Goal: Task Accomplishment & Management: Complete application form

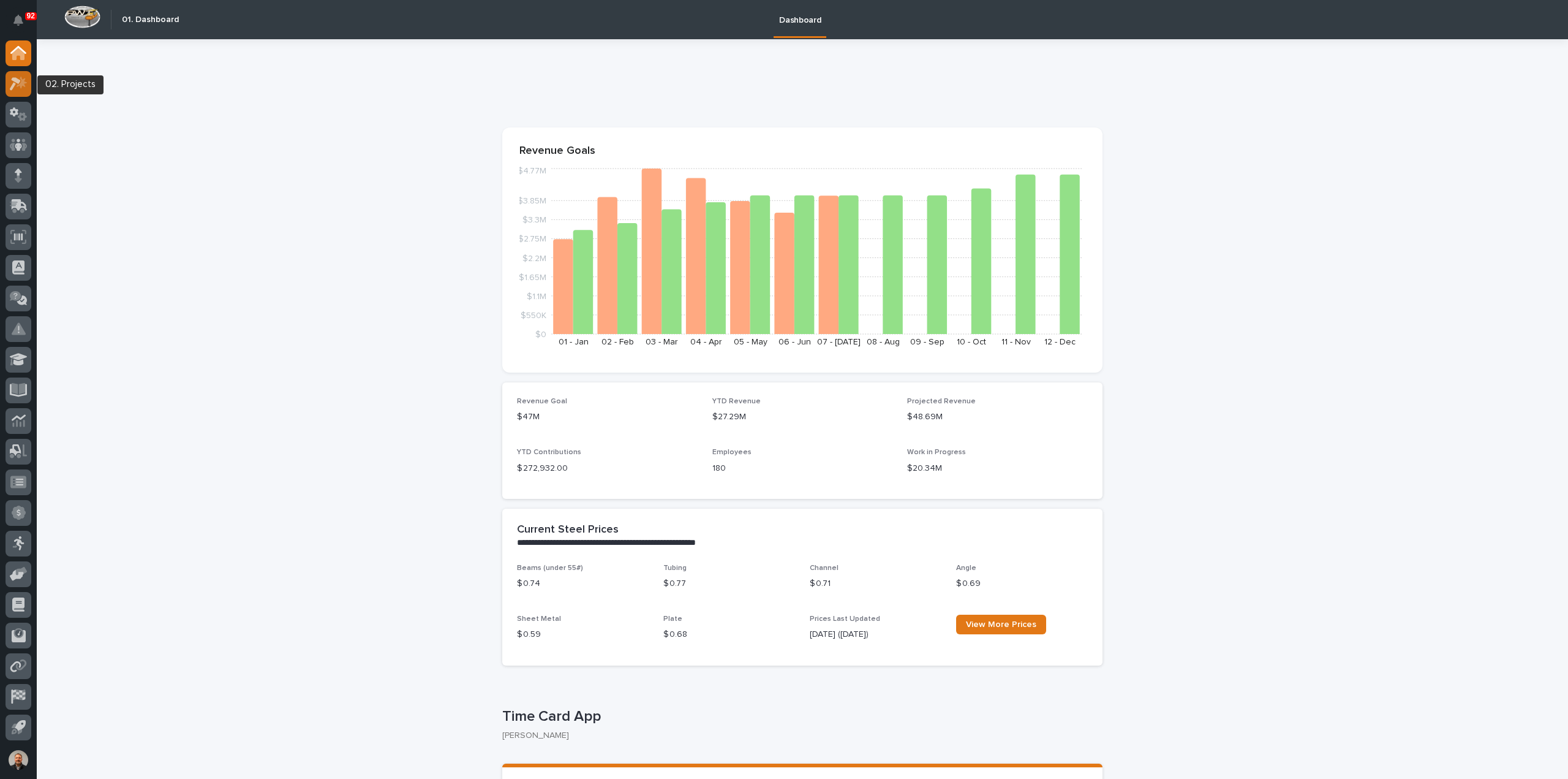
click at [17, 84] on icon at bounding box center [19, 84] width 18 height 14
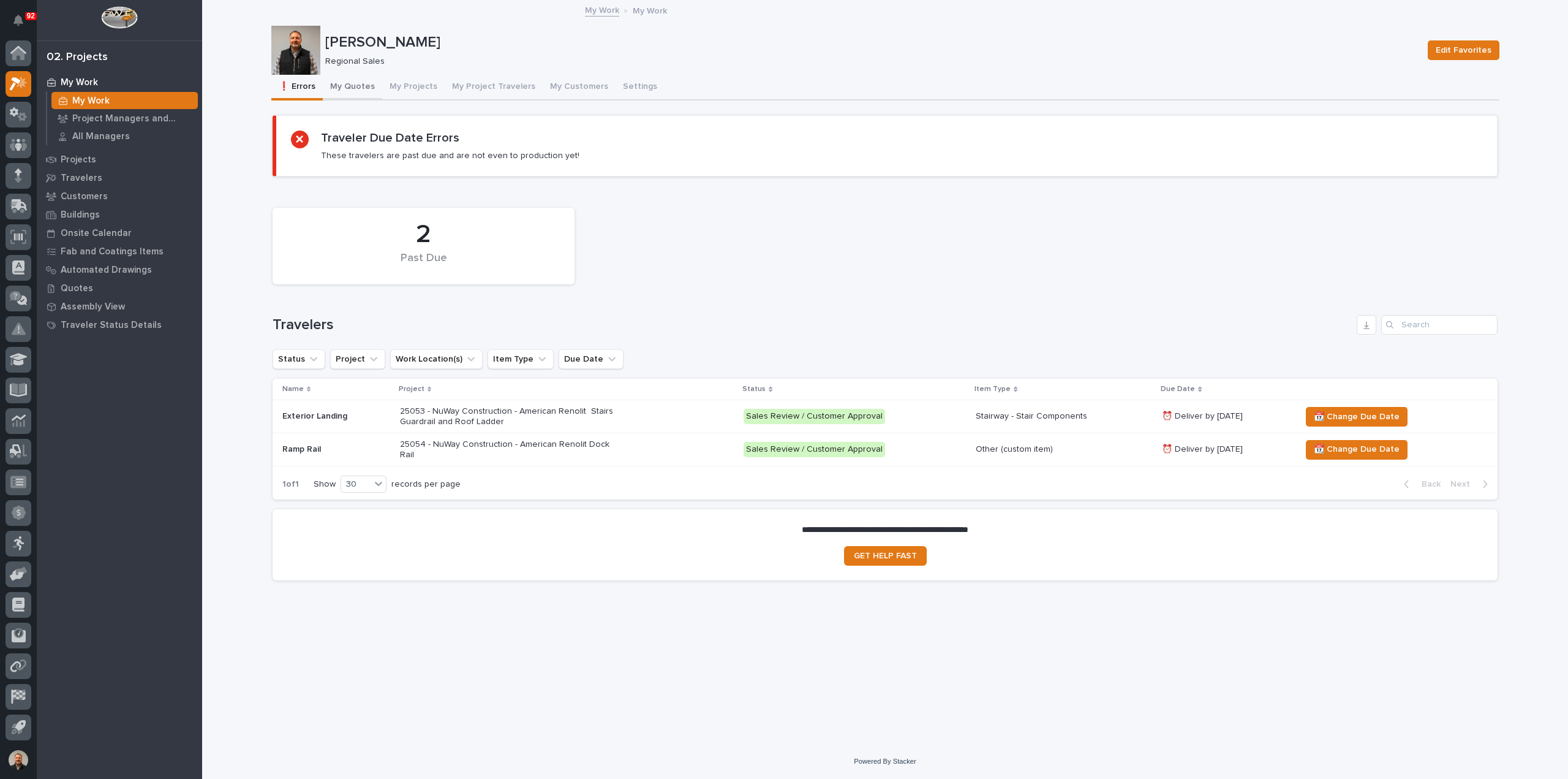
click at [363, 86] on button "My Quotes" at bounding box center [353, 88] width 59 height 26
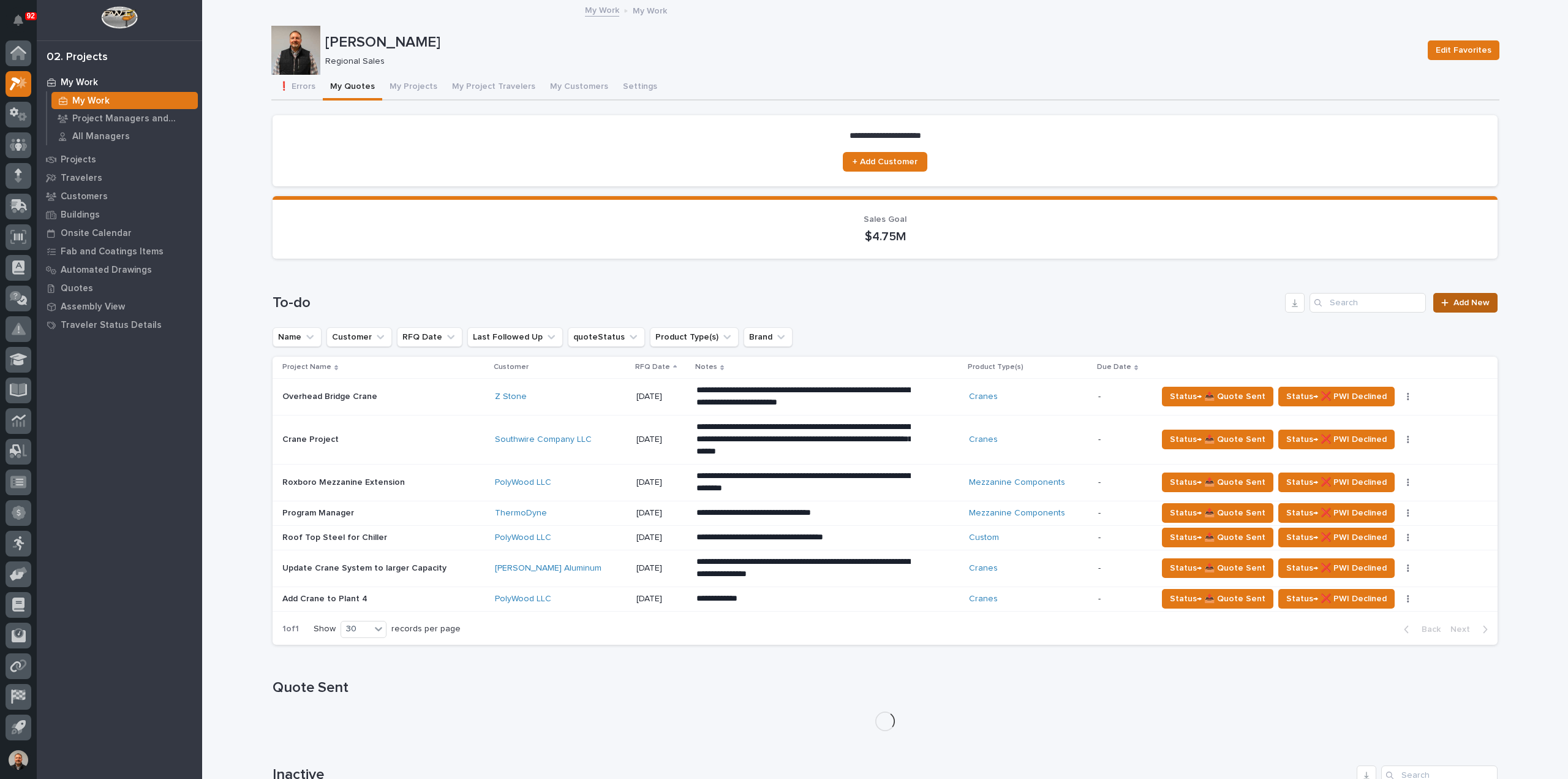
click at [1471, 305] on span "Add New" at bounding box center [1472, 302] width 36 height 8
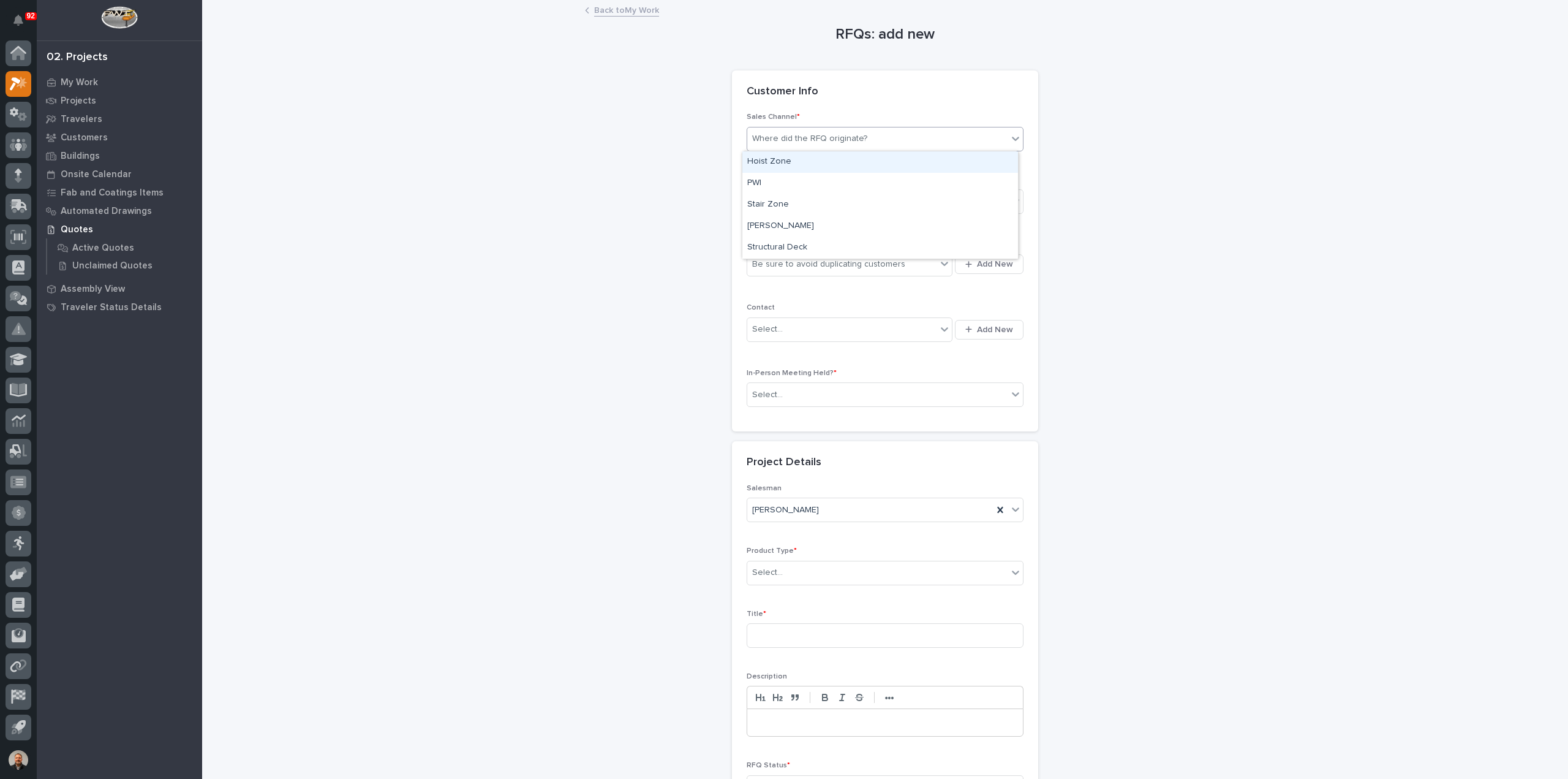
click at [836, 136] on div "Where did the RFQ originate?" at bounding box center [810, 139] width 115 height 13
click at [772, 181] on div "PWI" at bounding box center [880, 183] width 276 height 21
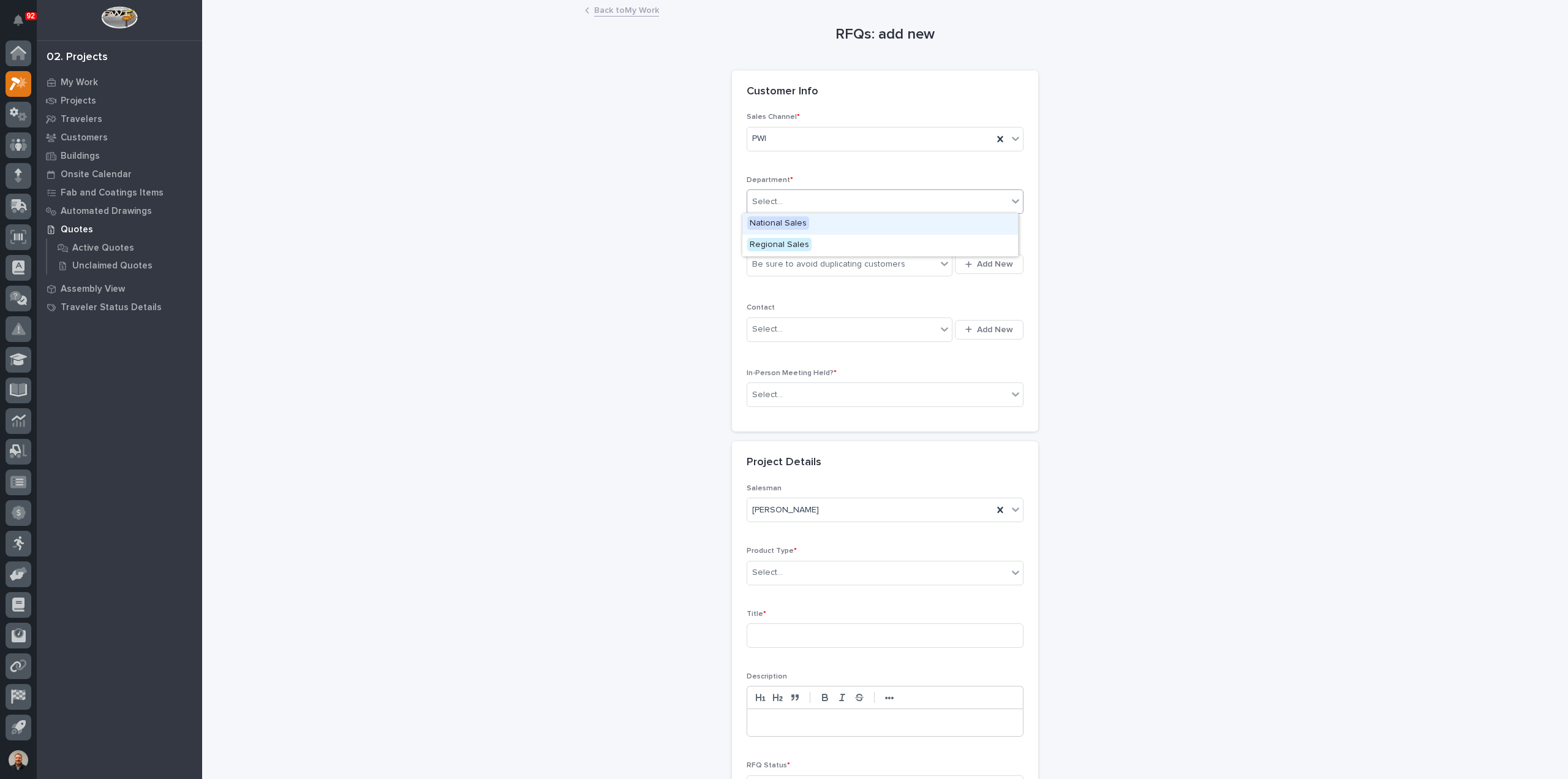
click at [774, 202] on div "Select..." at bounding box center [768, 202] width 31 height 13
click at [767, 244] on span "Regional Sales" at bounding box center [779, 244] width 64 height 14
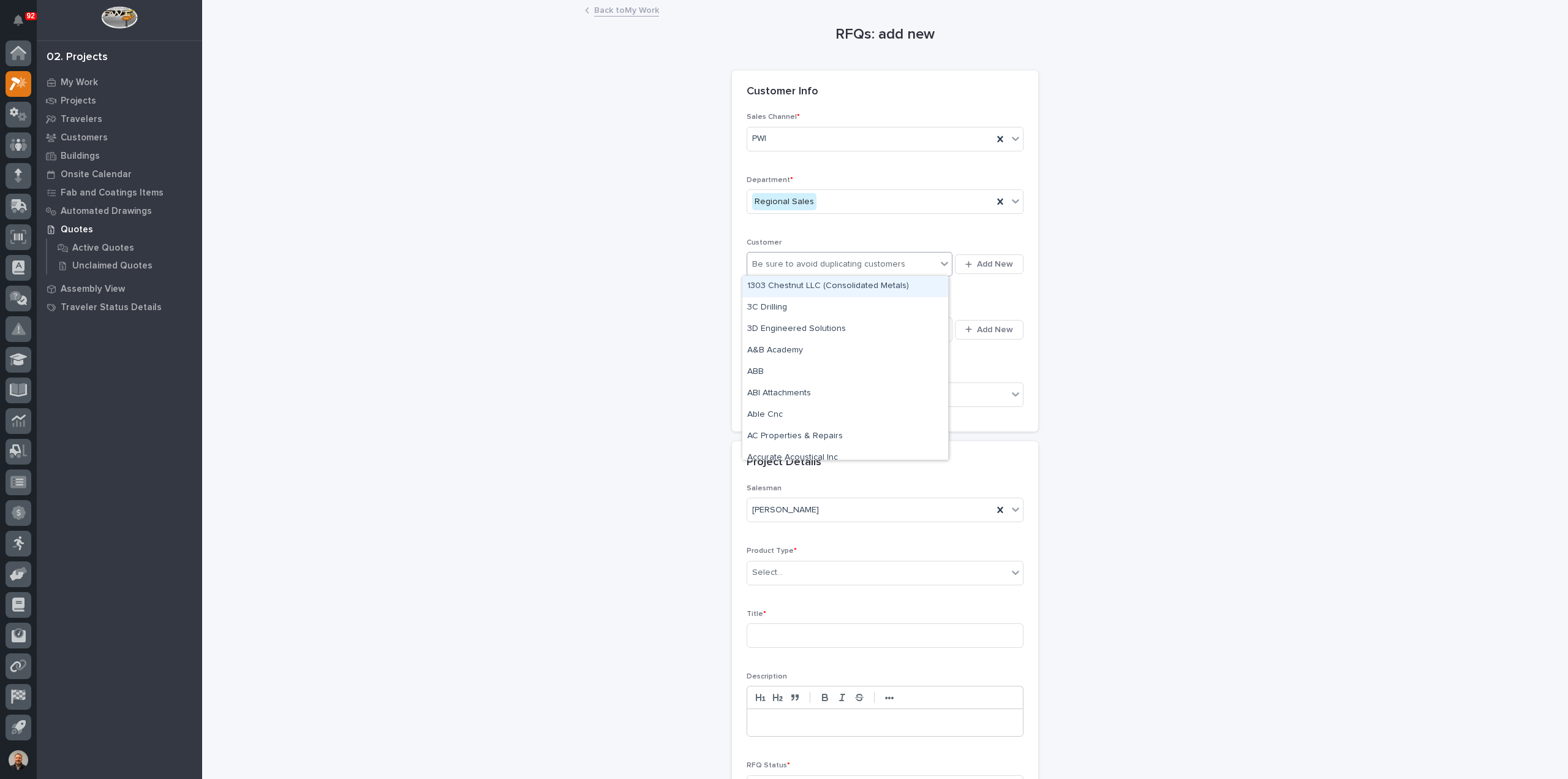
click at [767, 265] on div "Be sure to avoid duplicating customers" at bounding box center [829, 264] width 153 height 13
type input "*"
type input "*****"
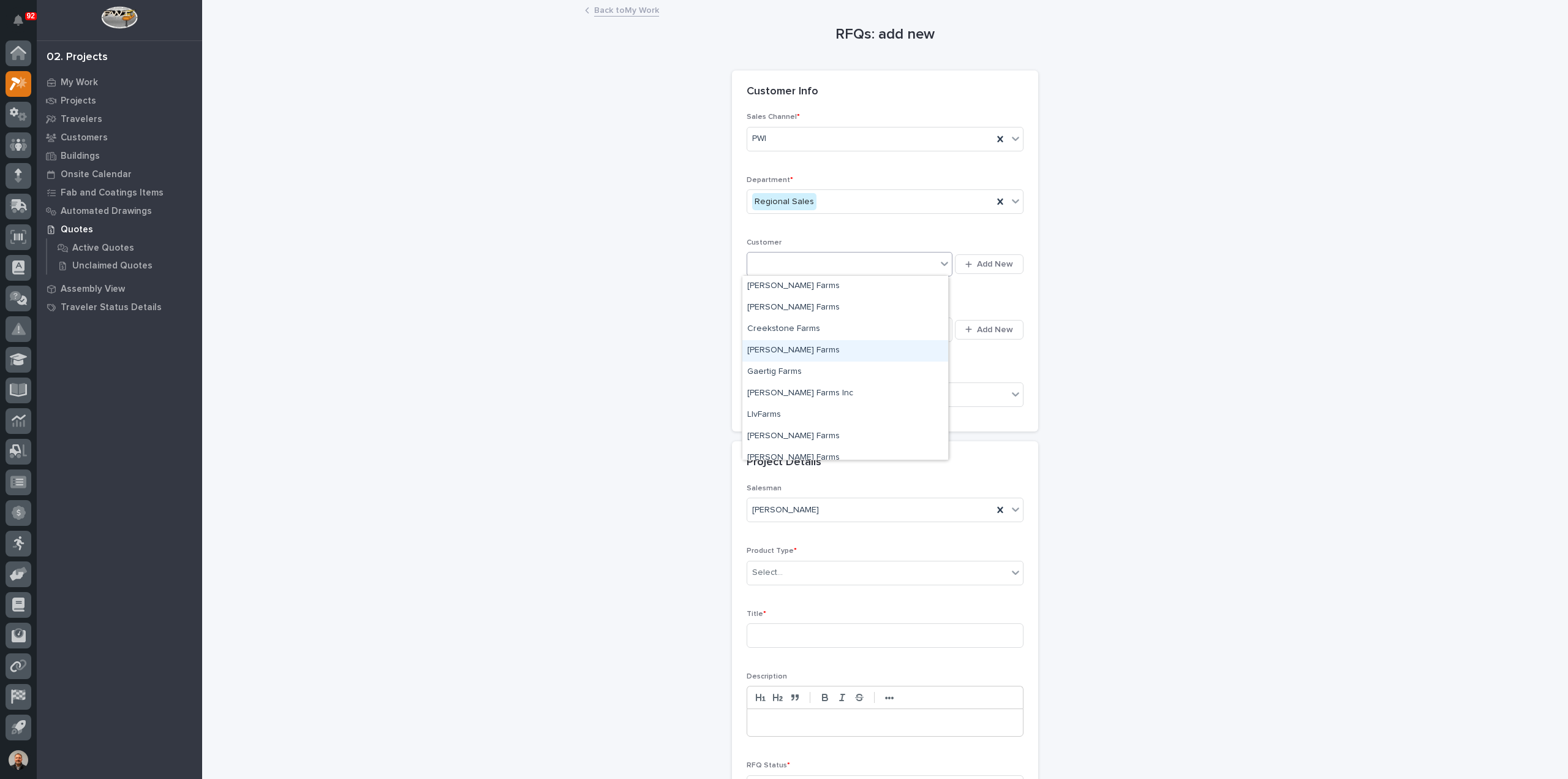
click at [995, 301] on div "Sales Channel * PWI Department * Regional Sales Customer option [PERSON_NAME] F…" at bounding box center [885, 264] width 277 height 304
click at [86, 134] on p "Customers" at bounding box center [84, 137] width 47 height 11
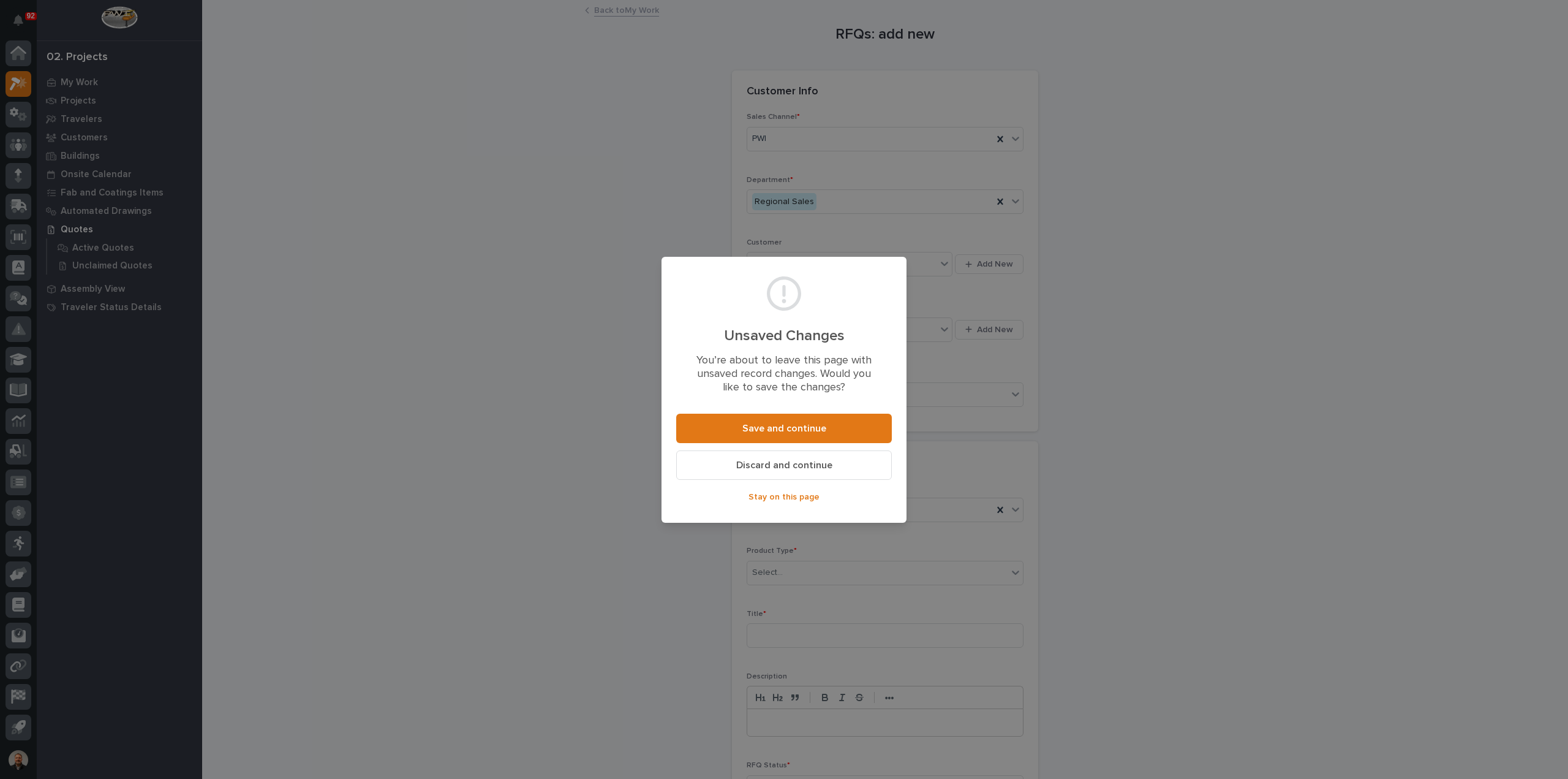
click at [785, 465] on span "Discard and continue" at bounding box center [784, 466] width 96 height 13
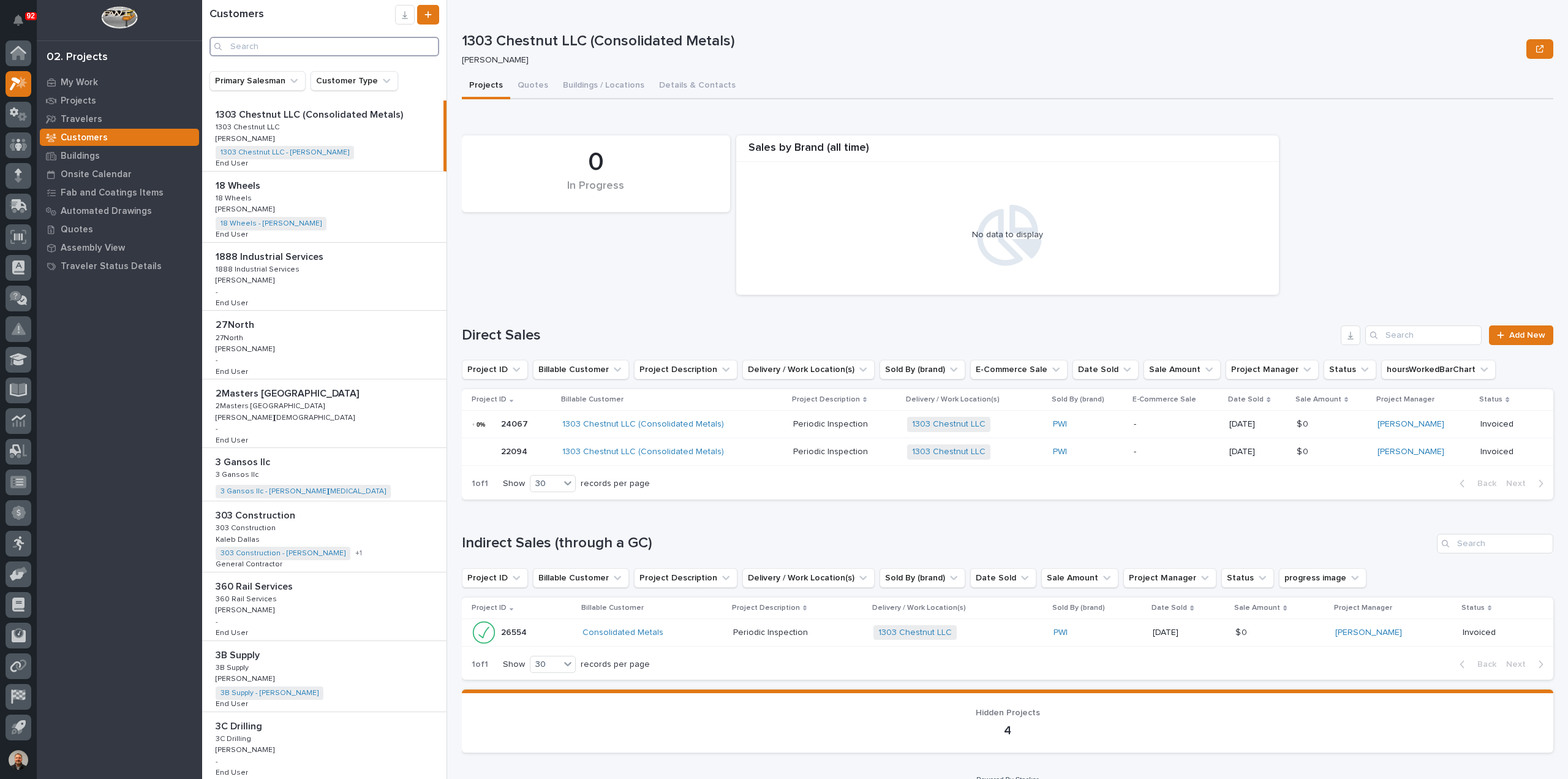
click at [259, 47] on input "Search" at bounding box center [324, 46] width 230 height 19
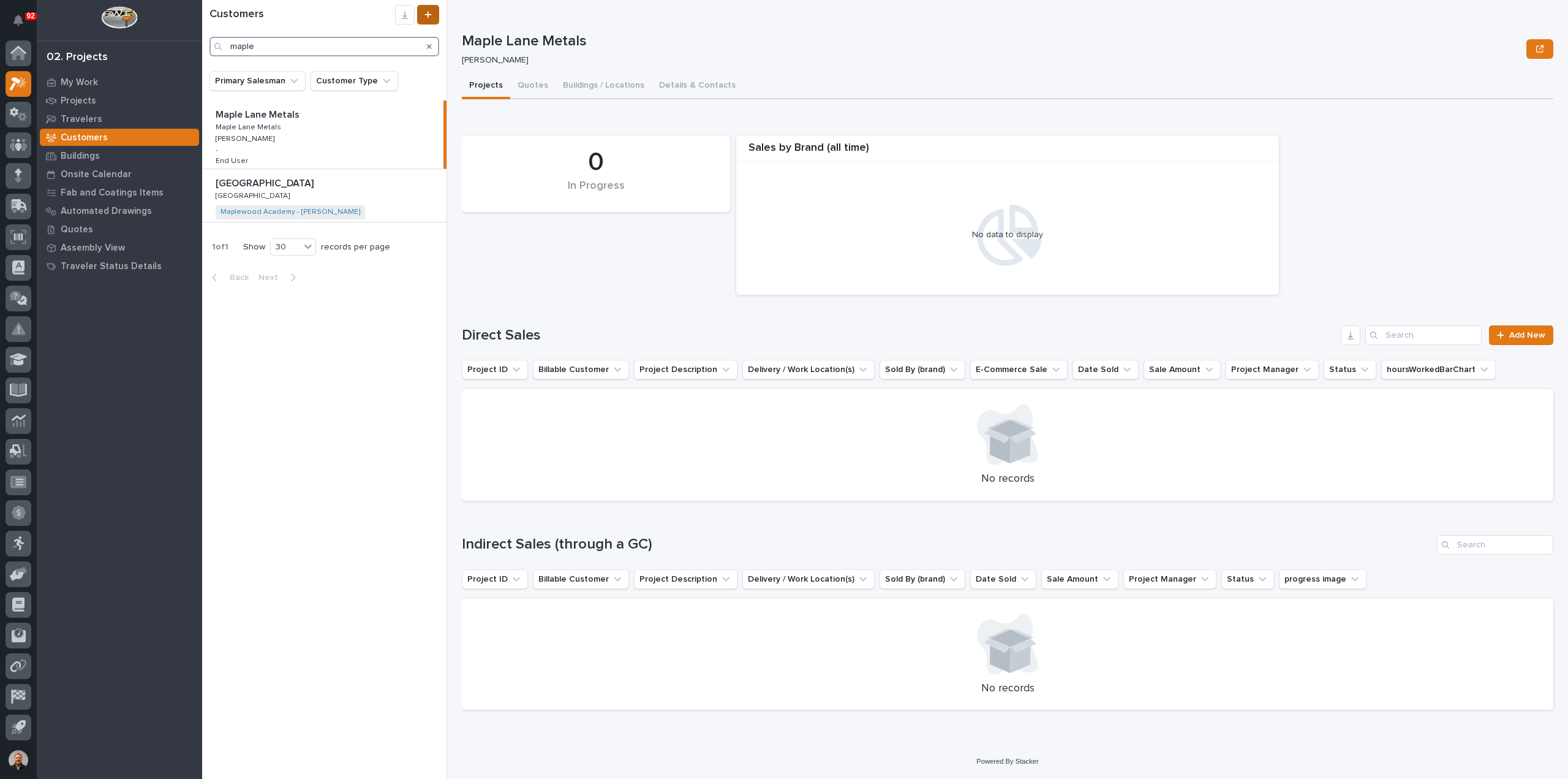
type input "maple"
click at [428, 13] on icon at bounding box center [427, 14] width 6 height 6
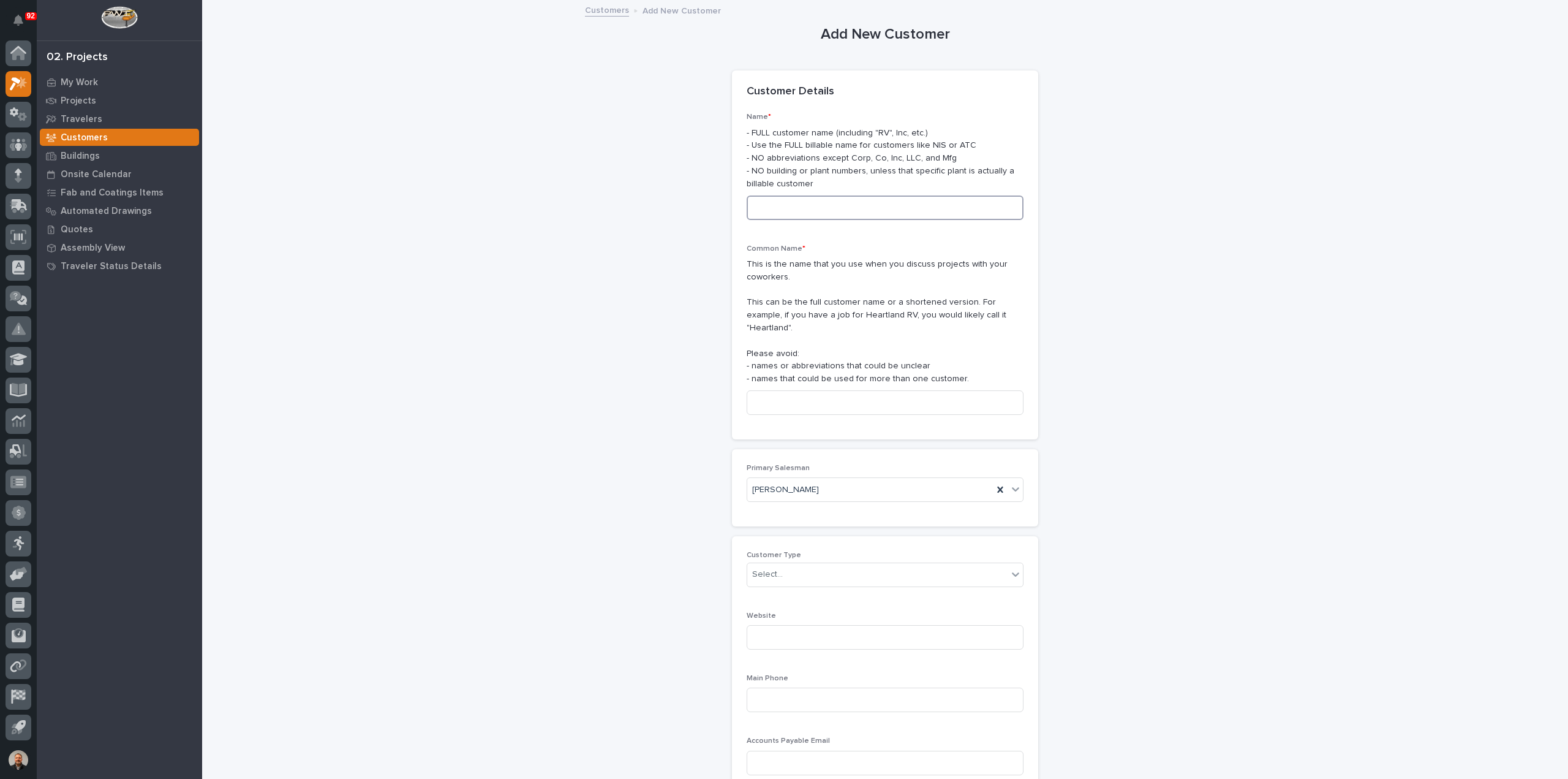
click at [801, 204] on input at bounding box center [885, 208] width 277 height 25
type input "Maple Leaf Farms"
click at [765, 390] on input at bounding box center [885, 402] width 277 height 25
type input "Maple Leaf"
click at [765, 568] on div "Select..." at bounding box center [768, 575] width 31 height 13
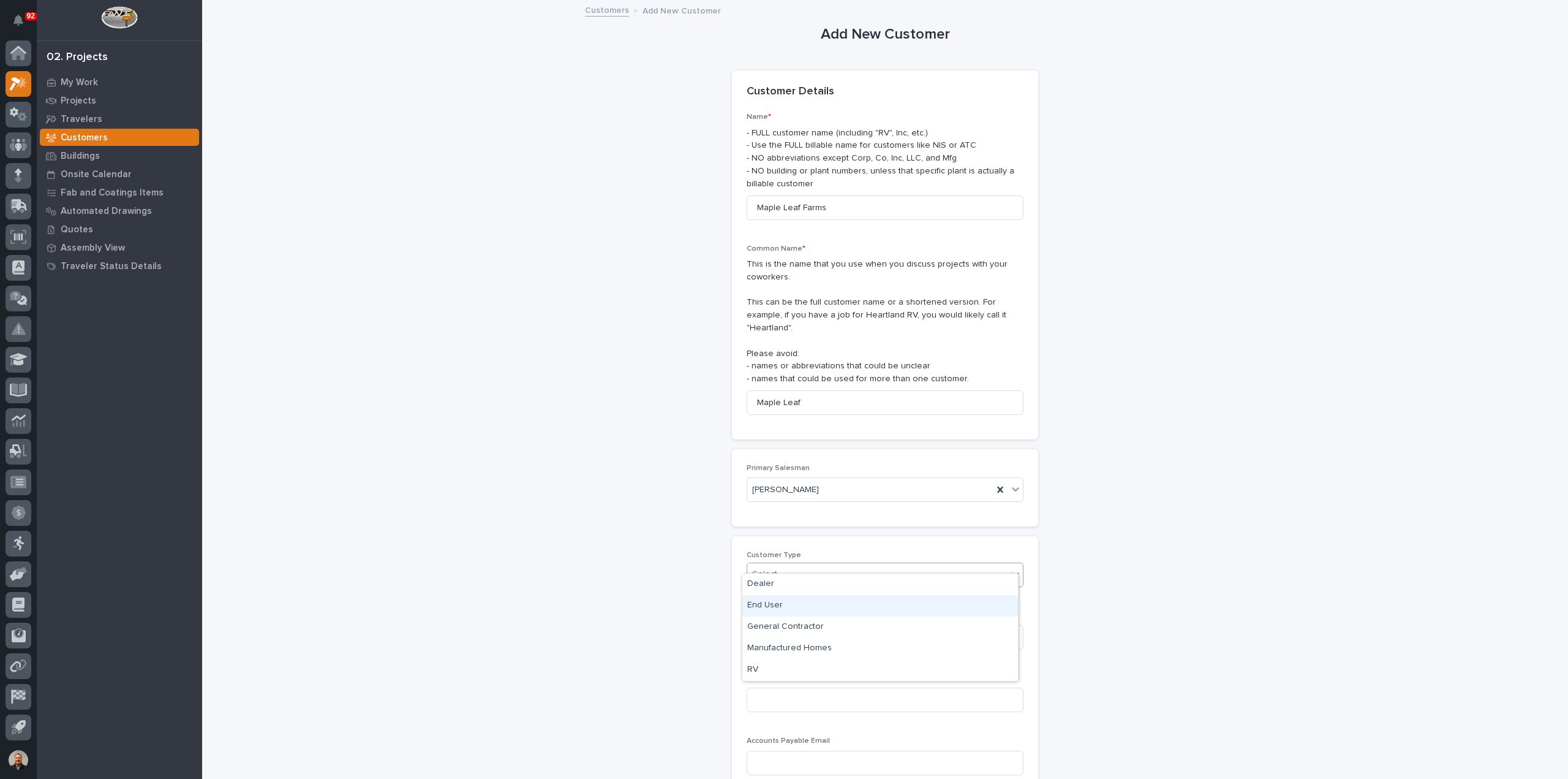
click at [774, 609] on div "End User" at bounding box center [880, 606] width 276 height 21
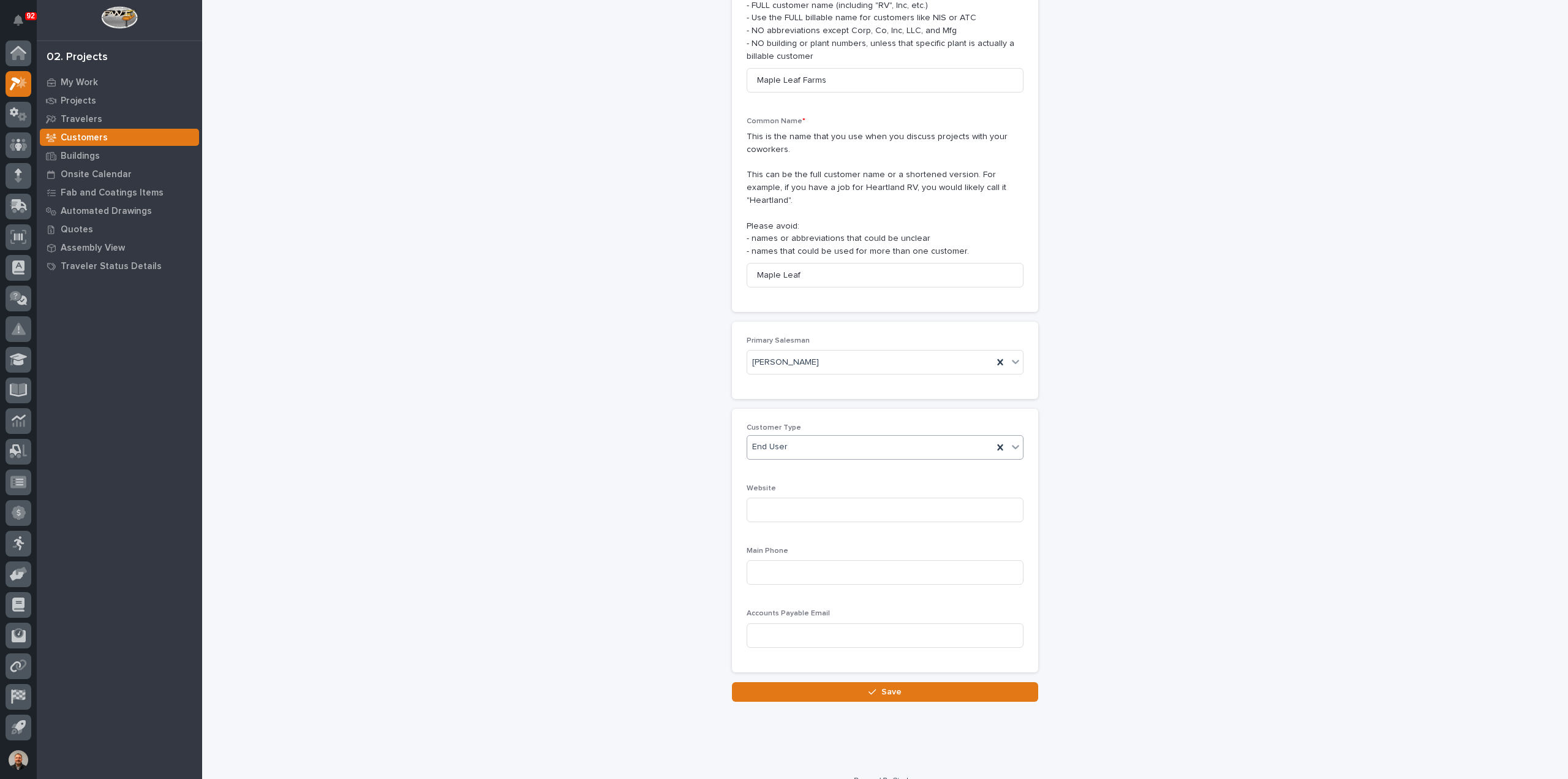
scroll to position [132, 0]
click at [768, 555] on input at bounding box center [885, 567] width 277 height 25
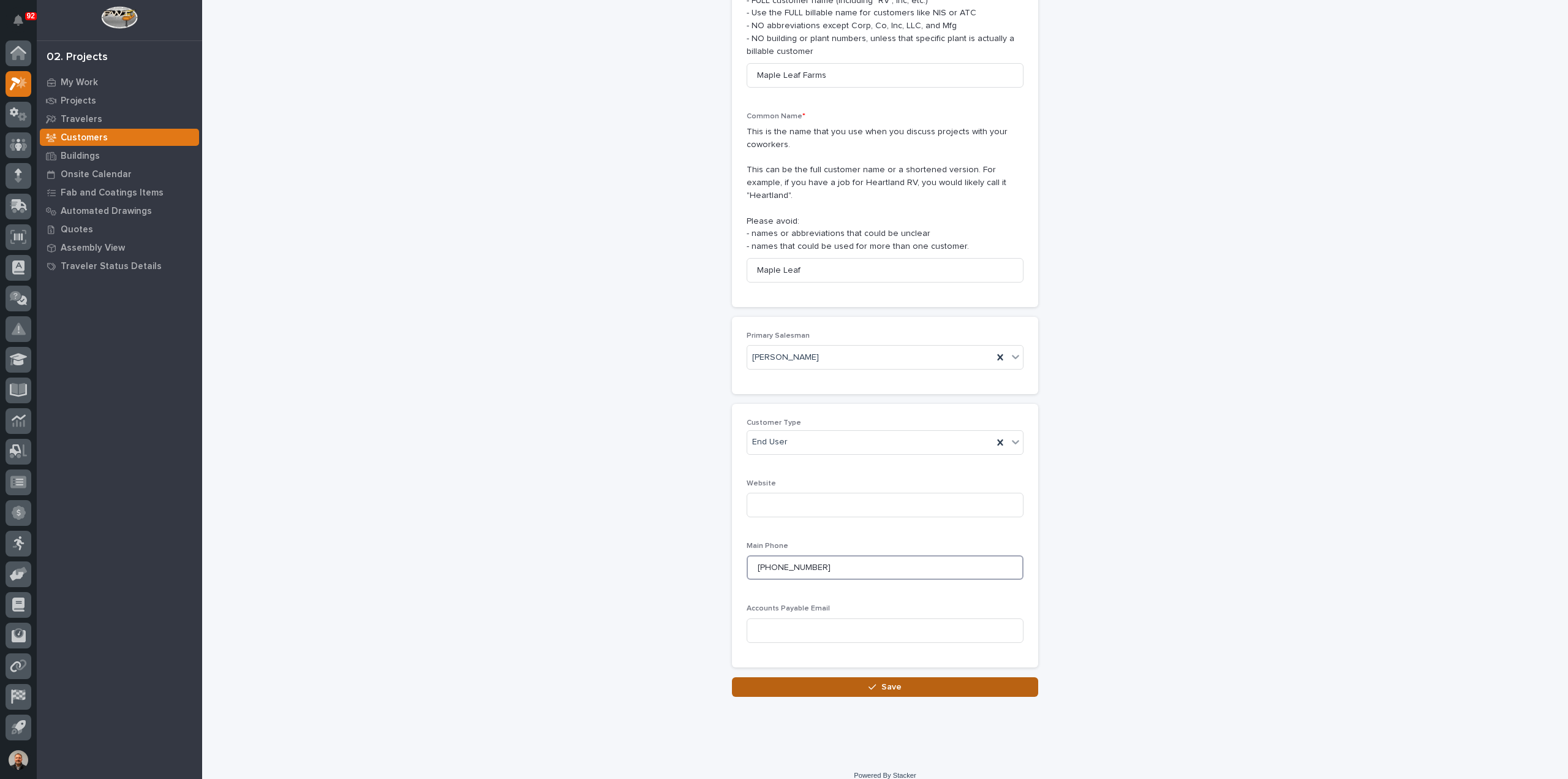
type input "[PHONE_NUMBER]"
click at [889, 681] on span "Save" at bounding box center [891, 686] width 20 height 11
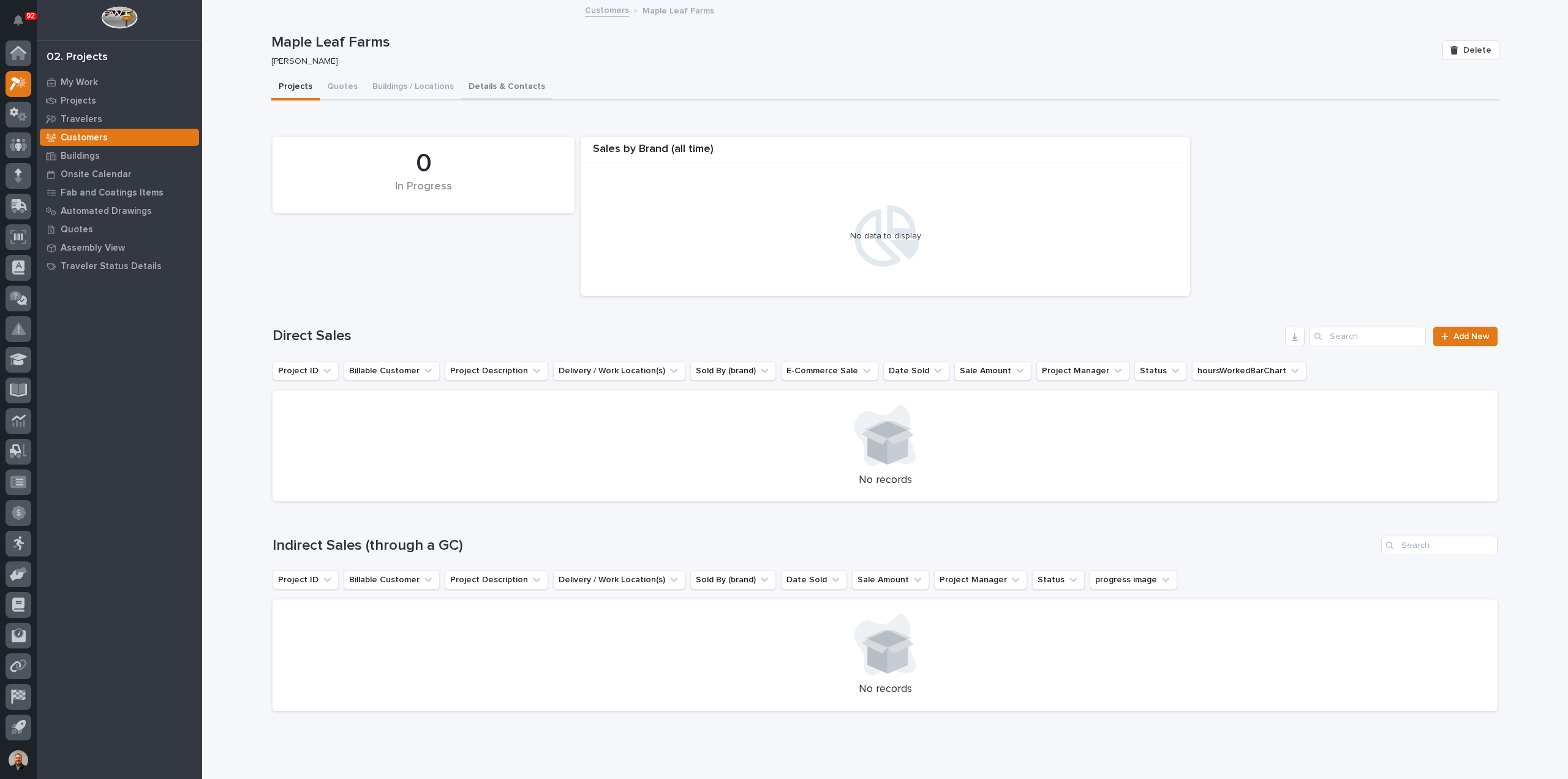
click at [476, 85] on button "Details & Contacts" at bounding box center [507, 88] width 92 height 26
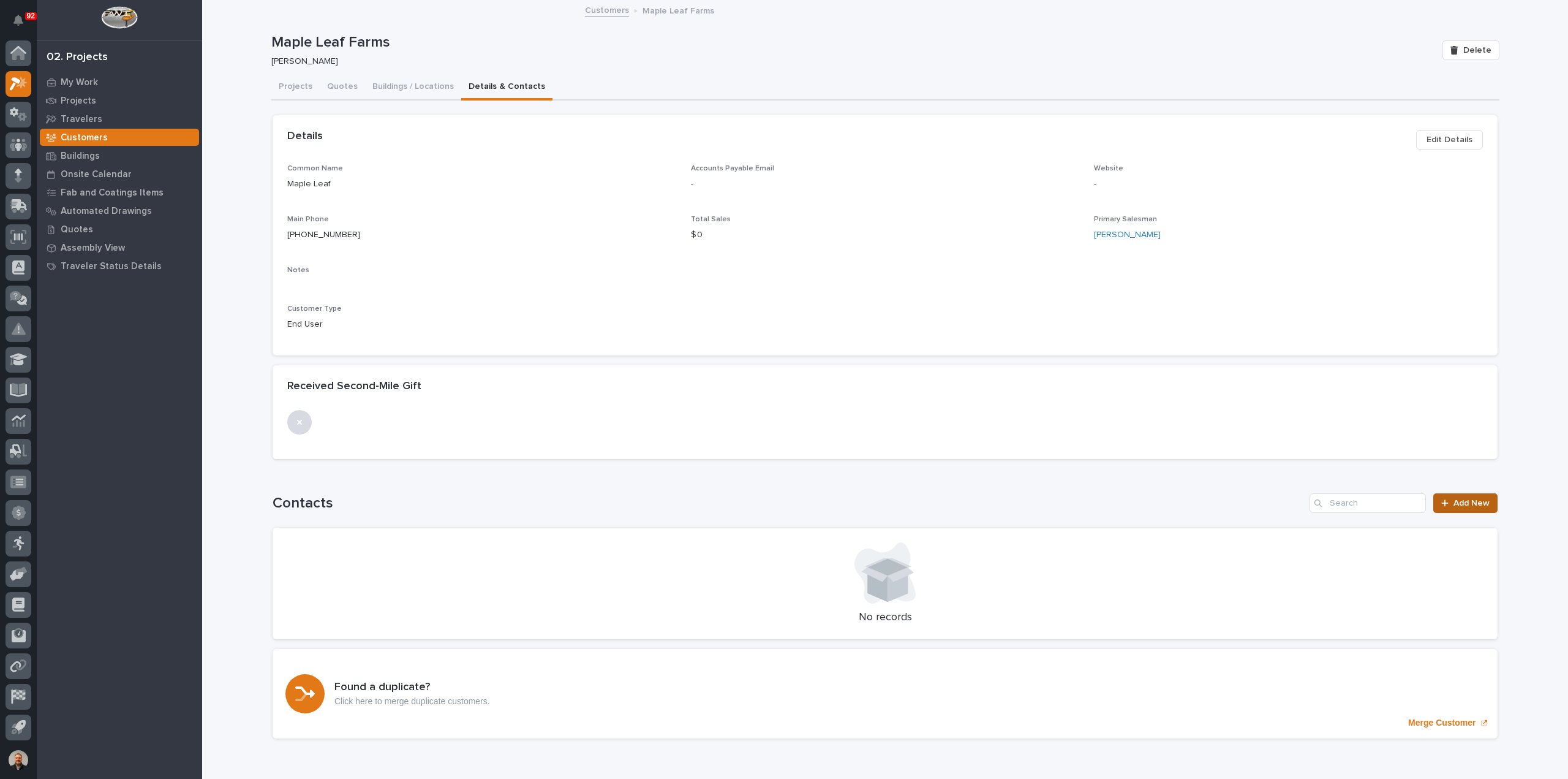
click at [1462, 504] on span "Add New" at bounding box center [1472, 502] width 36 height 8
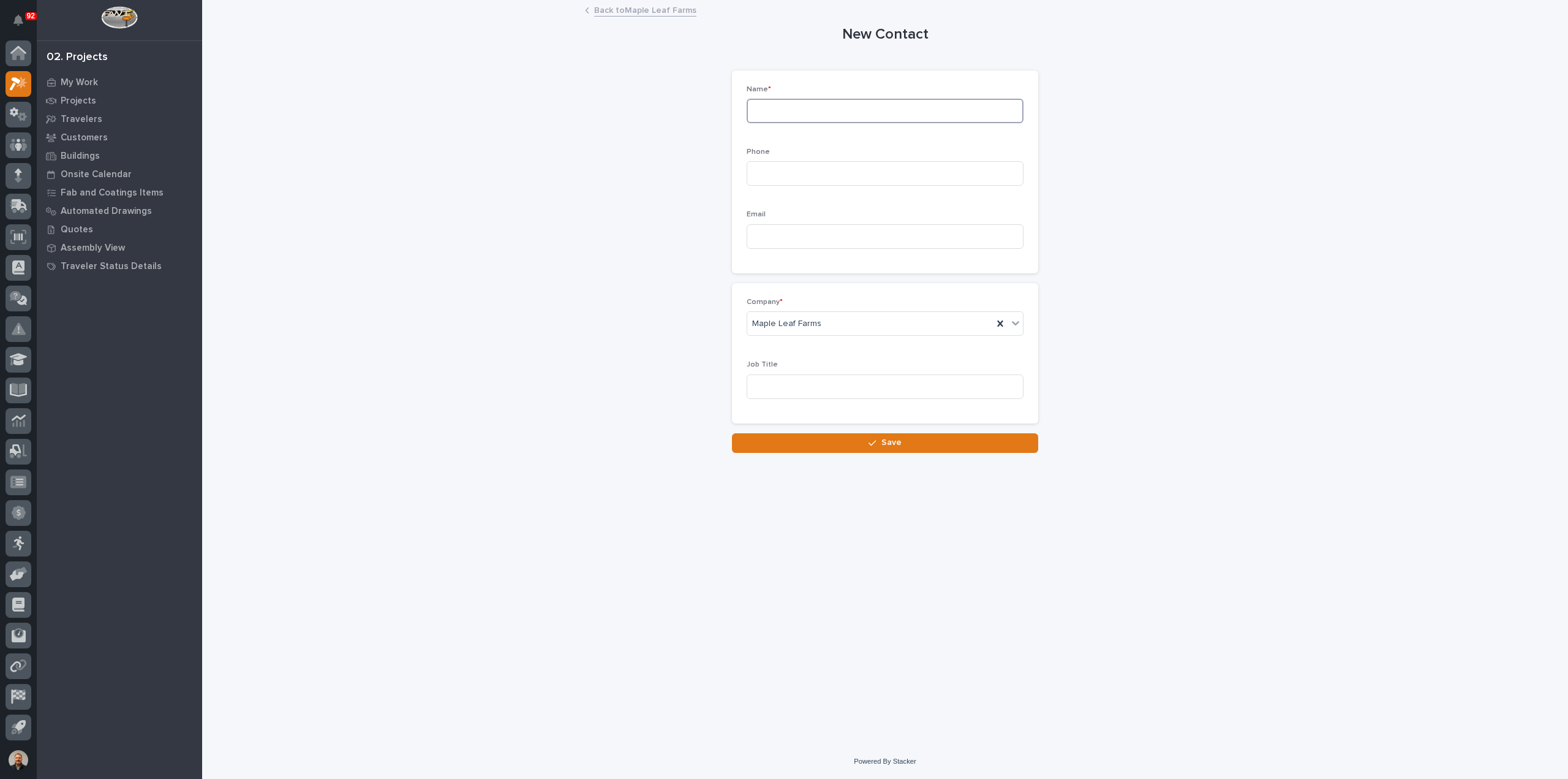
click at [827, 110] on input at bounding box center [885, 111] width 277 height 25
type input "[PERSON_NAME]"
click at [781, 175] on input at bounding box center [885, 173] width 277 height 25
type input "5743563841"
click at [785, 239] on input at bounding box center [885, 237] width 277 height 25
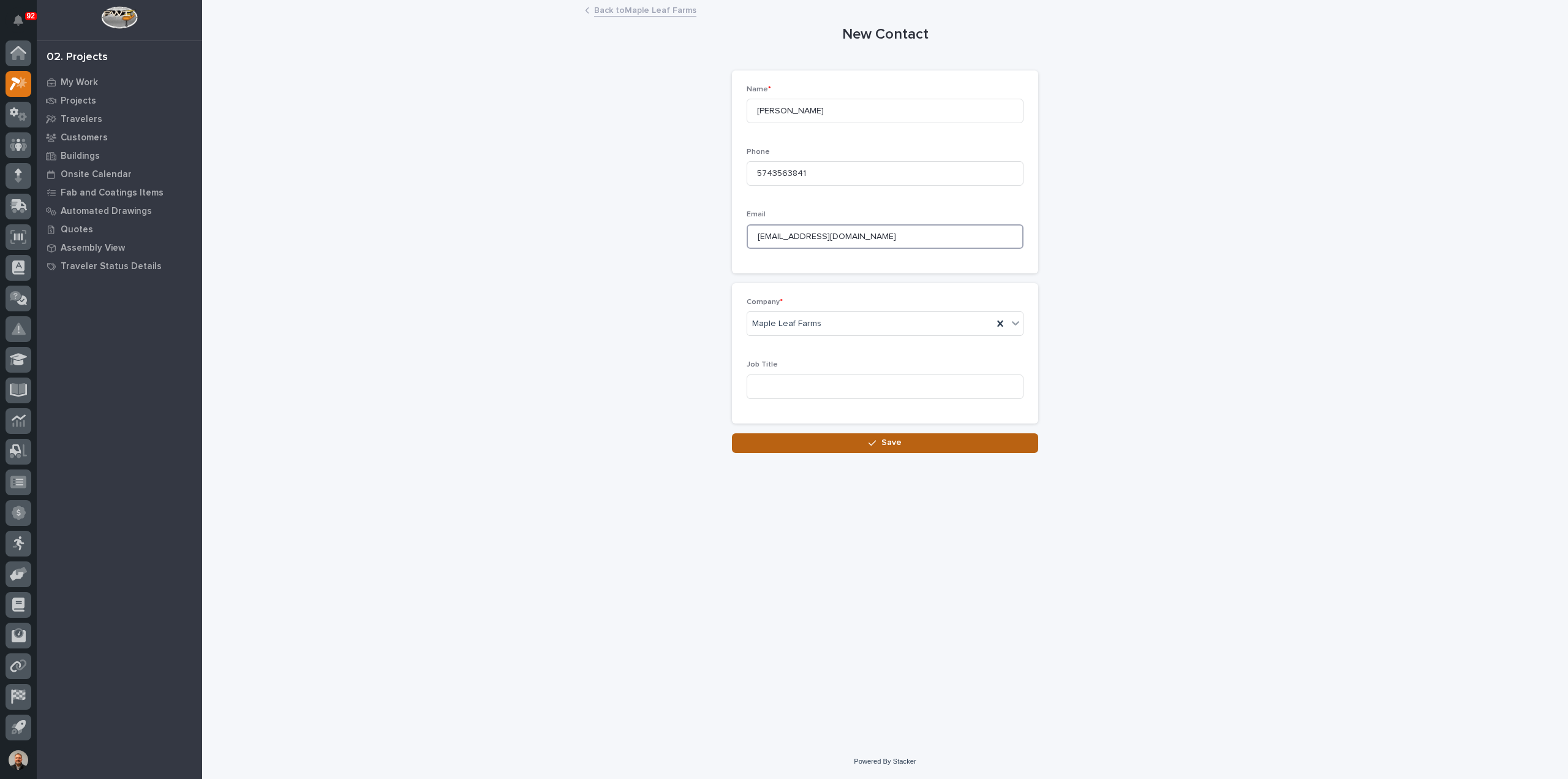
type input "[EMAIL_ADDRESS][DOMAIN_NAME]"
click at [892, 439] on span "Save" at bounding box center [891, 442] width 20 height 11
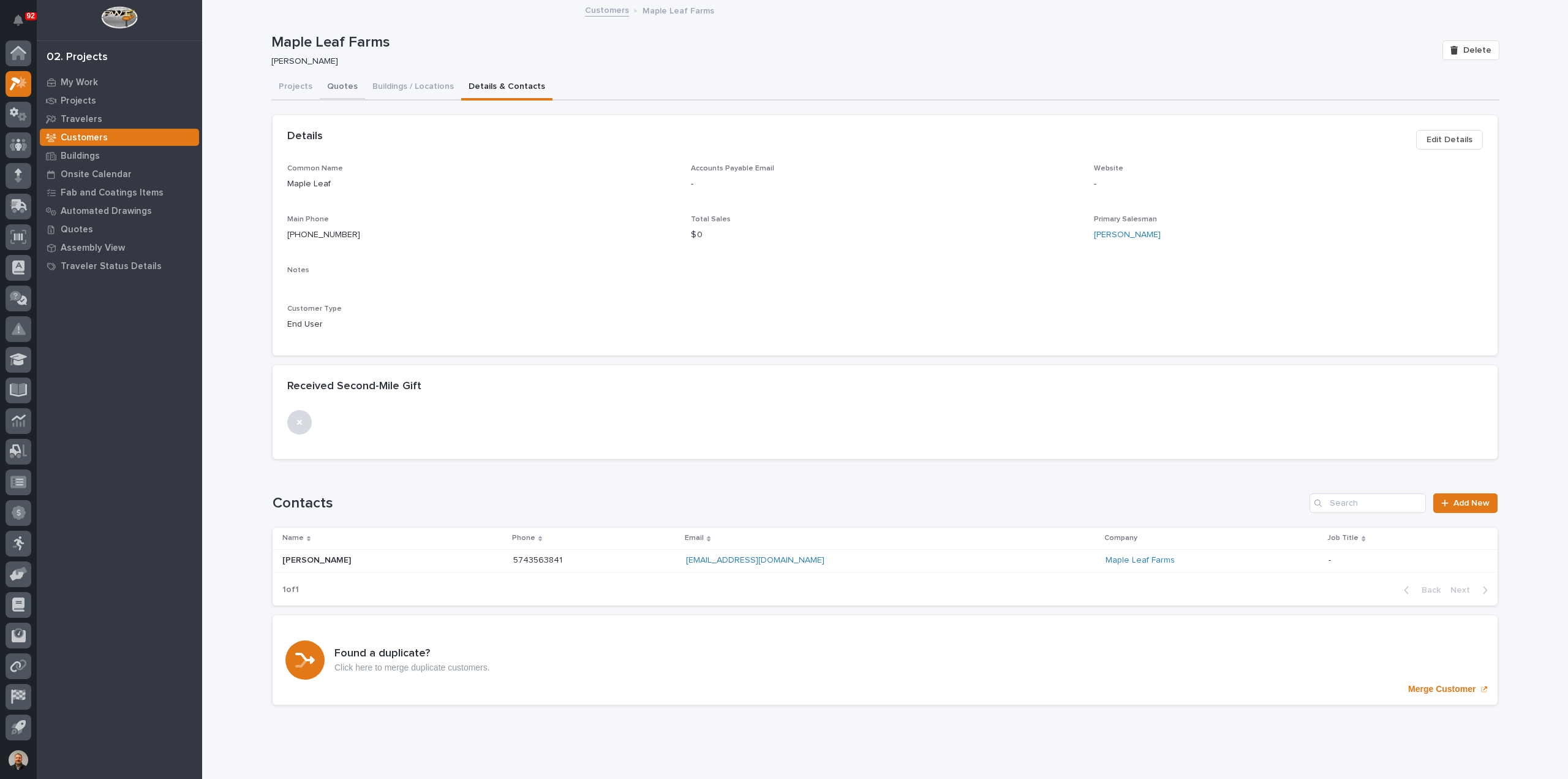
click at [338, 87] on button "Quotes" at bounding box center [342, 88] width 45 height 26
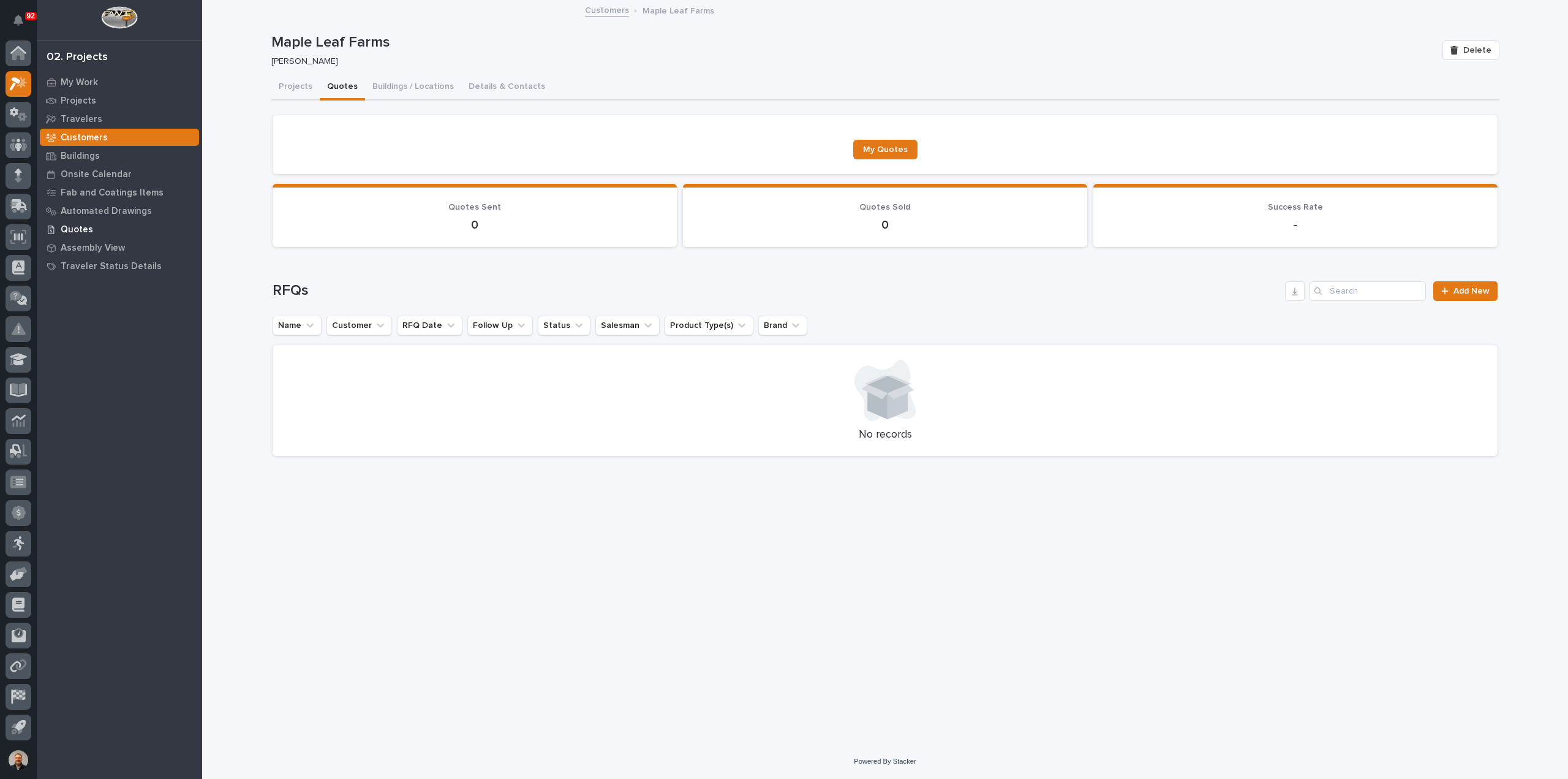
click at [79, 229] on p "Quotes" at bounding box center [77, 230] width 32 height 11
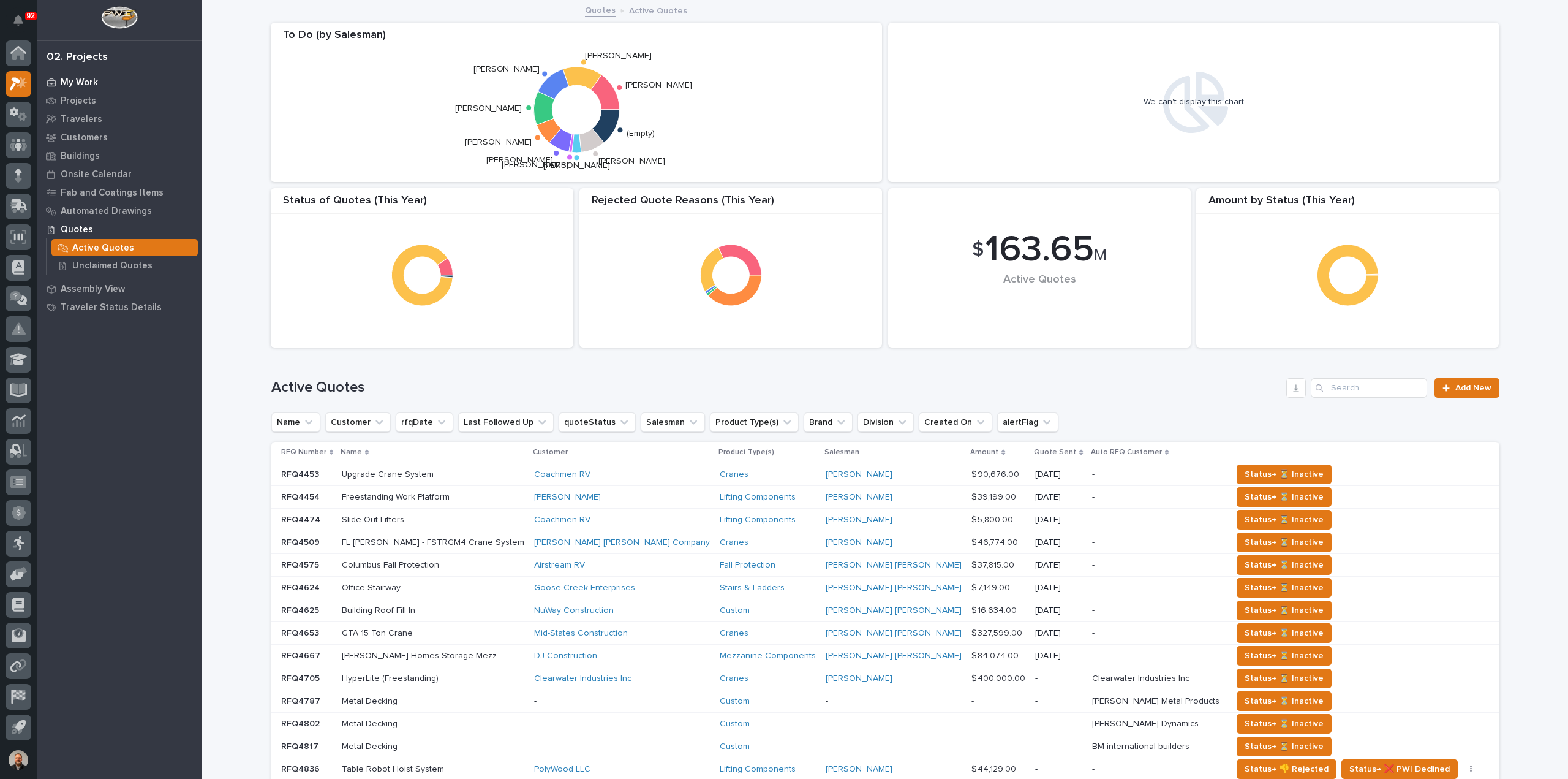
click at [83, 82] on p "My Work" at bounding box center [79, 83] width 37 height 11
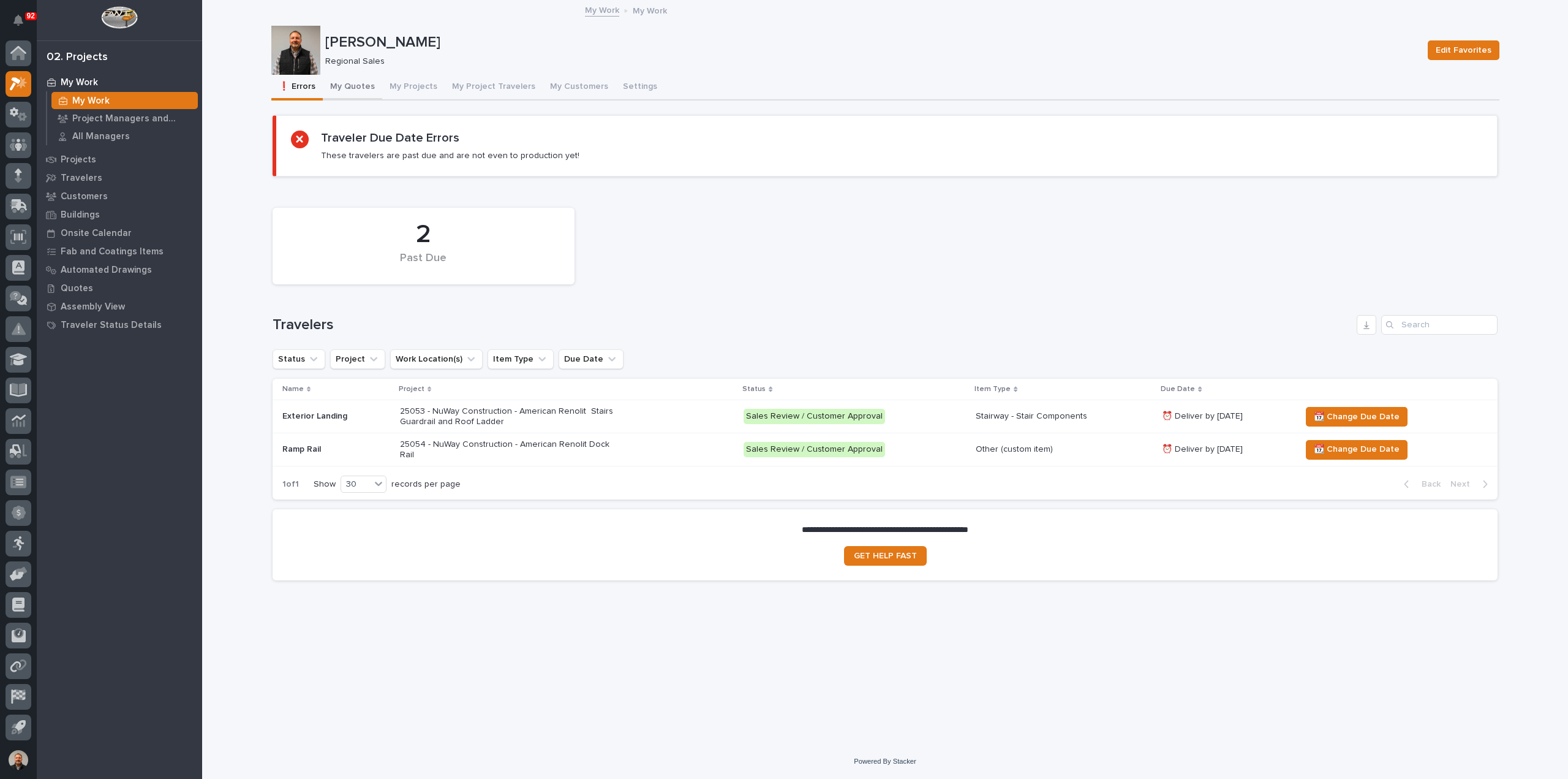
click at [352, 86] on button "My Quotes" at bounding box center [353, 88] width 59 height 26
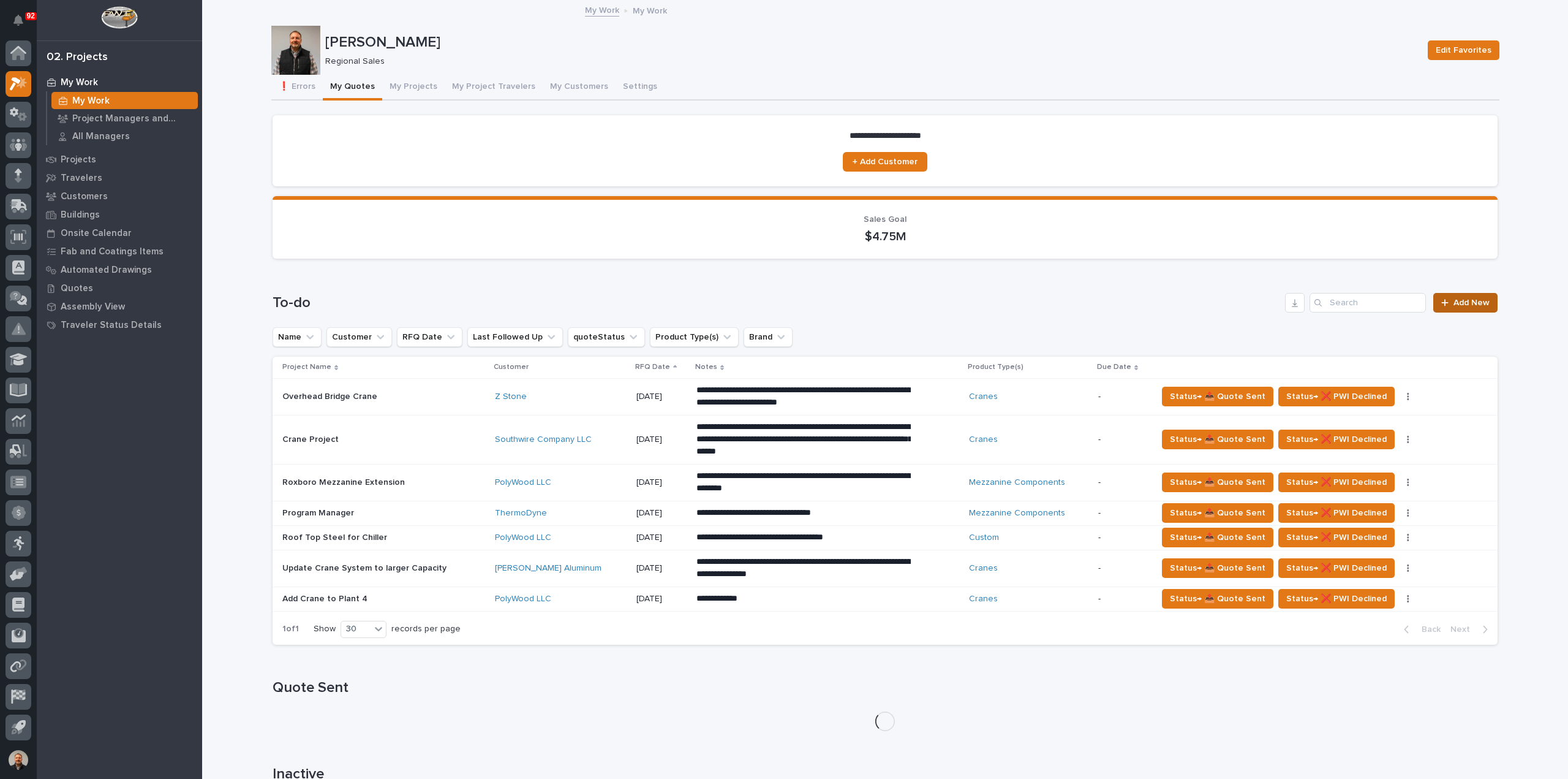
click at [1461, 305] on span "Add New" at bounding box center [1472, 302] width 36 height 8
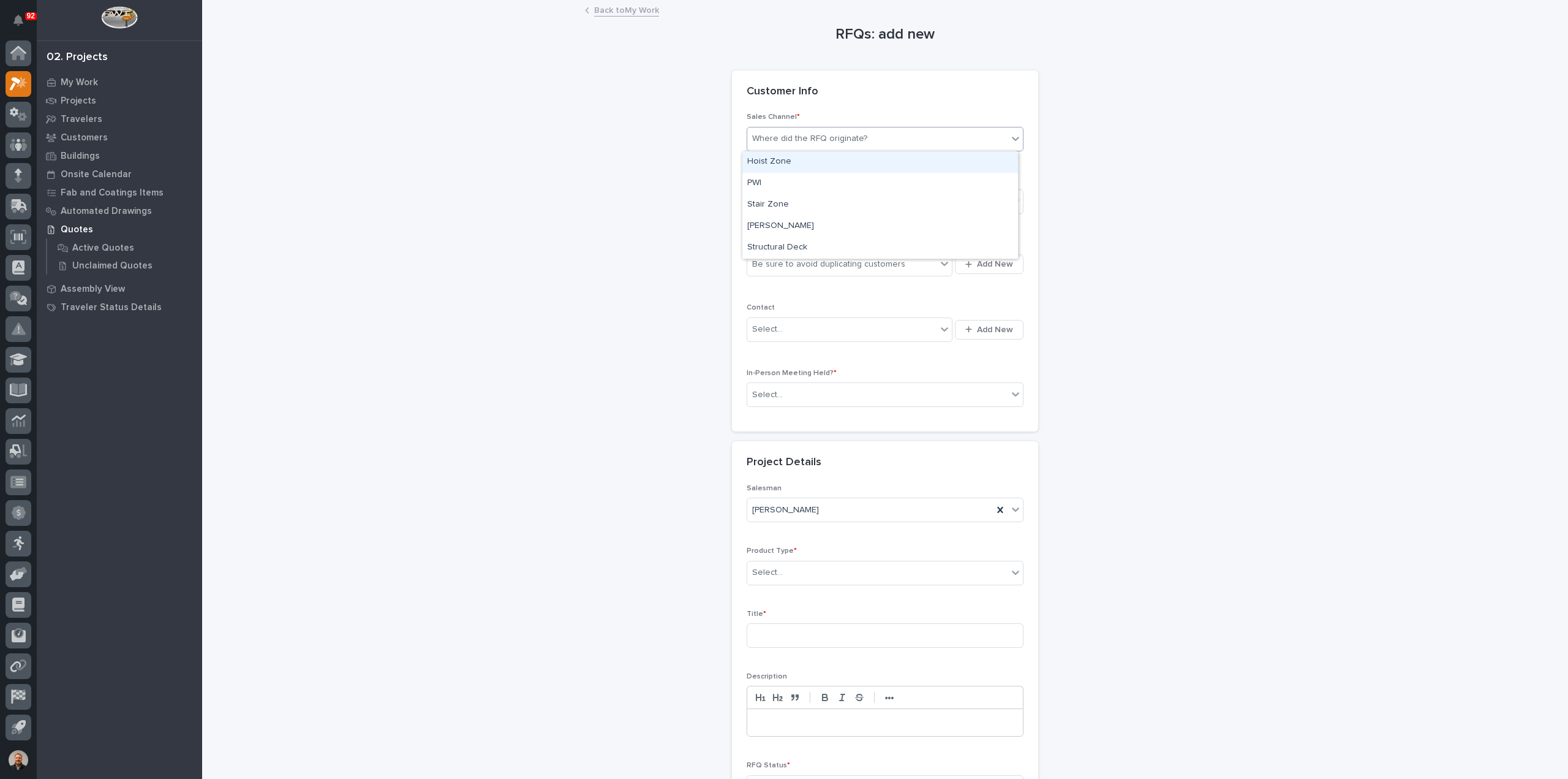
click at [817, 141] on div "Where did the RFQ originate?" at bounding box center [810, 139] width 115 height 13
click at [774, 179] on div "PWI" at bounding box center [880, 183] width 276 height 21
click at [774, 199] on div "Select..." at bounding box center [768, 202] width 31 height 13
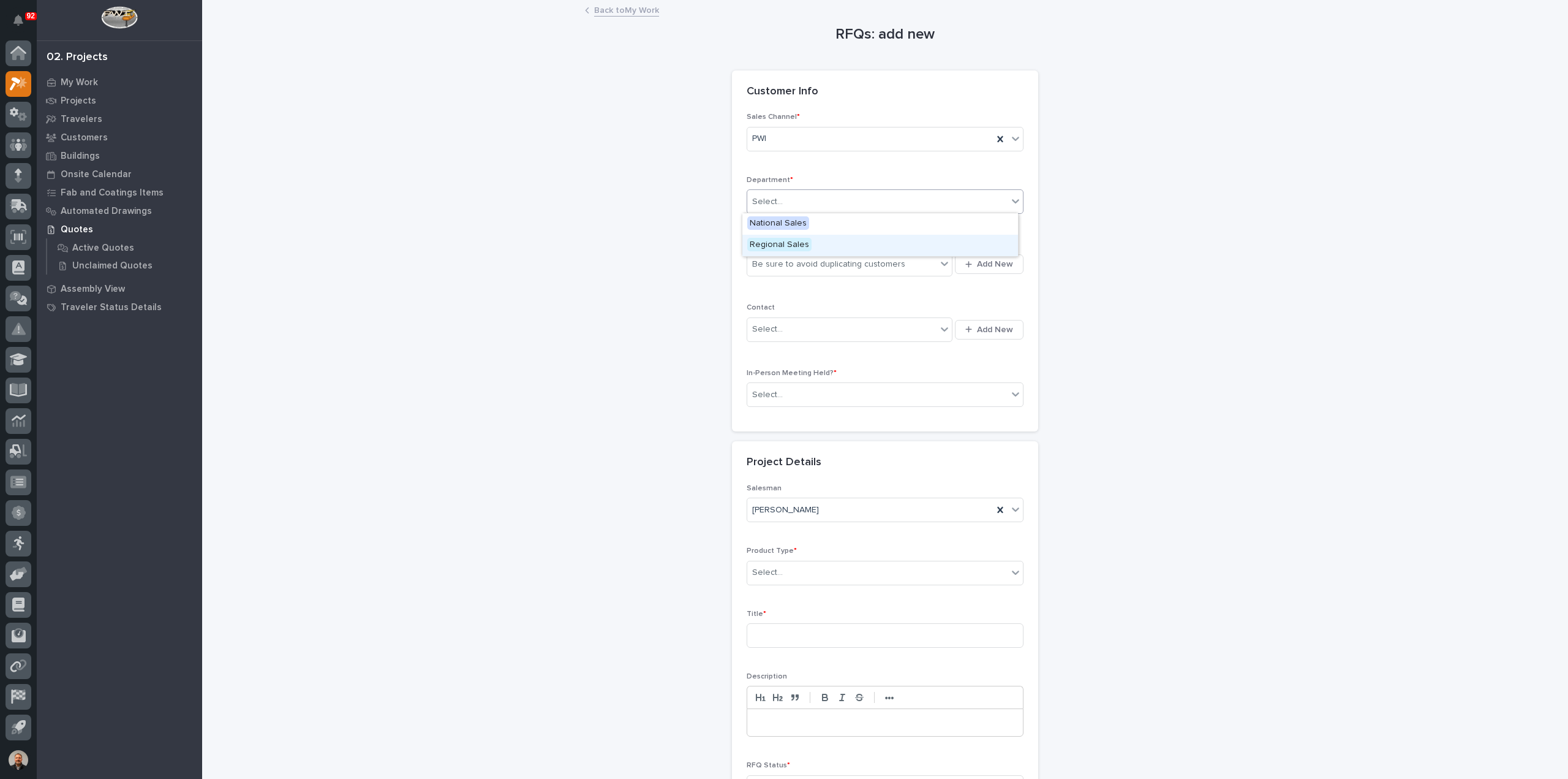
click at [769, 247] on span "Regional Sales" at bounding box center [779, 244] width 64 height 14
click at [768, 264] on div "Be sure to avoid duplicating customers" at bounding box center [829, 264] width 153 height 13
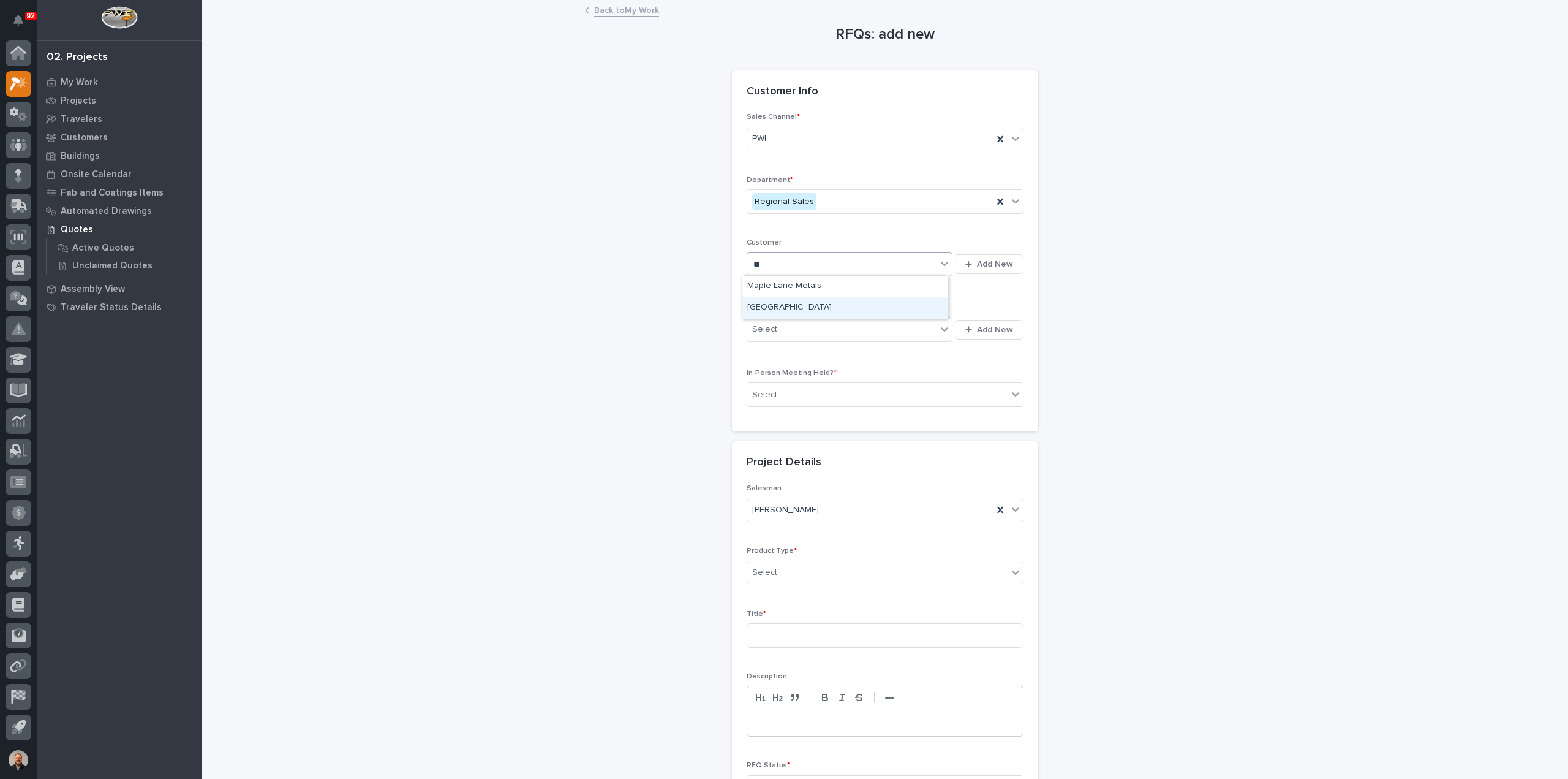
type input "*"
type input "***"
click at [815, 304] on div "Maple Leaf Farms" at bounding box center [845, 308] width 206 height 21
click at [788, 328] on div "Select..." at bounding box center [842, 329] width 190 height 20
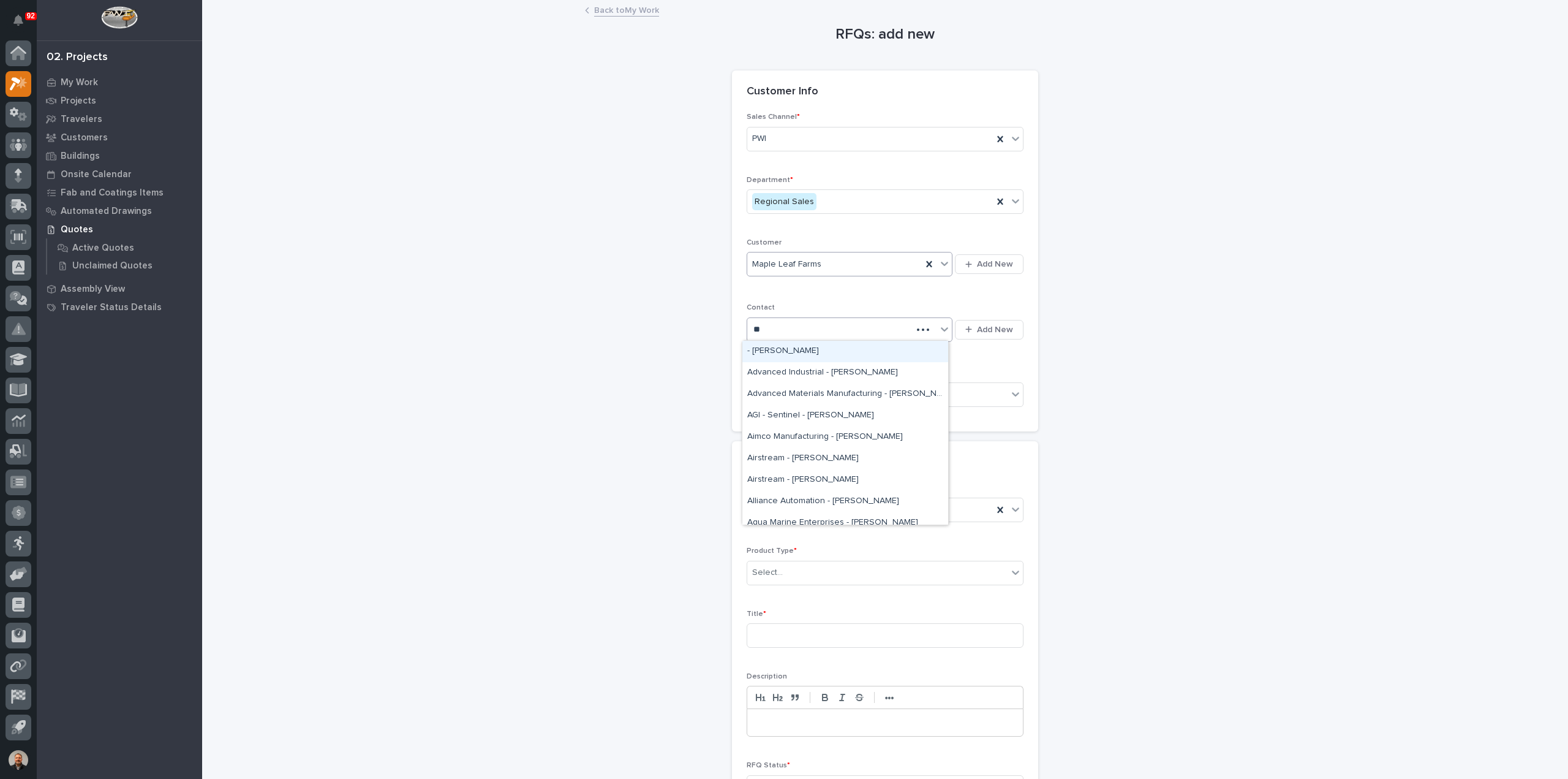
type input "***"
click at [846, 348] on div "Maple Leaf - [PERSON_NAME]" at bounding box center [845, 351] width 206 height 21
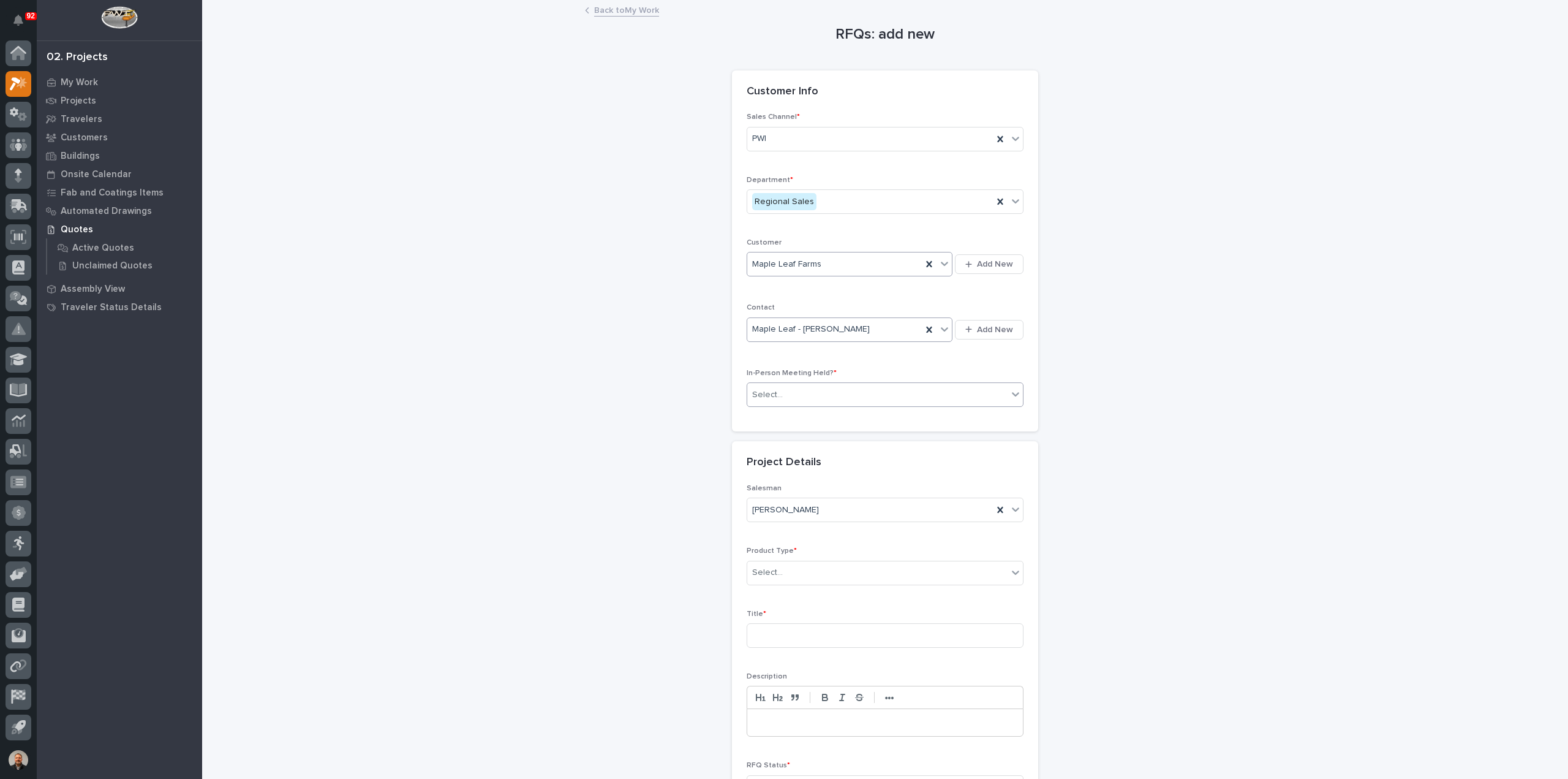
click at [799, 395] on div "Select..." at bounding box center [877, 395] width 260 height 20
click at [781, 416] on div "Yes" at bounding box center [880, 415] width 276 height 21
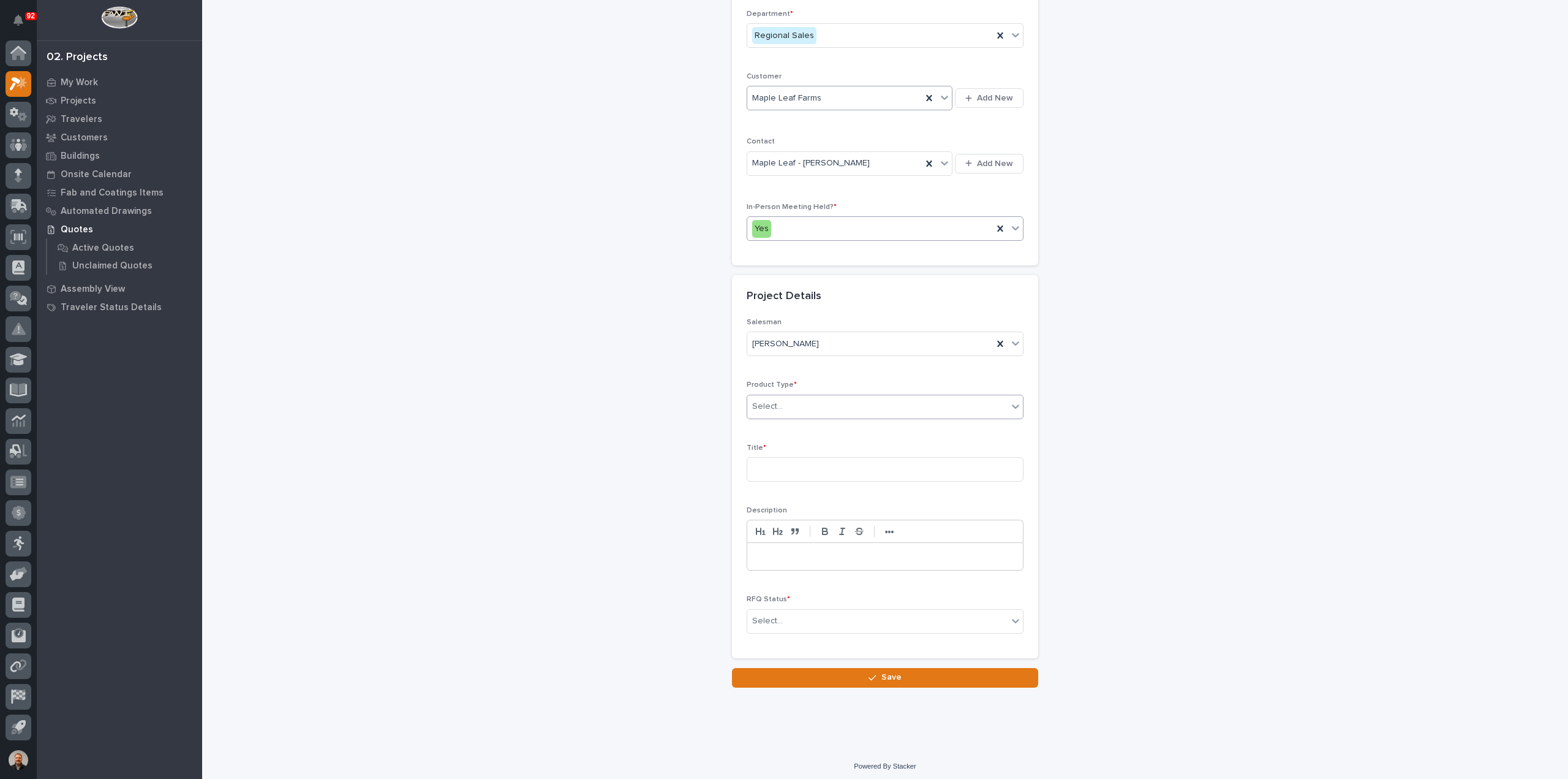
click at [787, 404] on div "Select..." at bounding box center [877, 406] width 260 height 20
click at [792, 571] on div "Mezzanine Components" at bounding box center [880, 577] width 276 height 21
click at [775, 465] on input at bounding box center [885, 469] width 277 height 25
type input "Mezzanine"
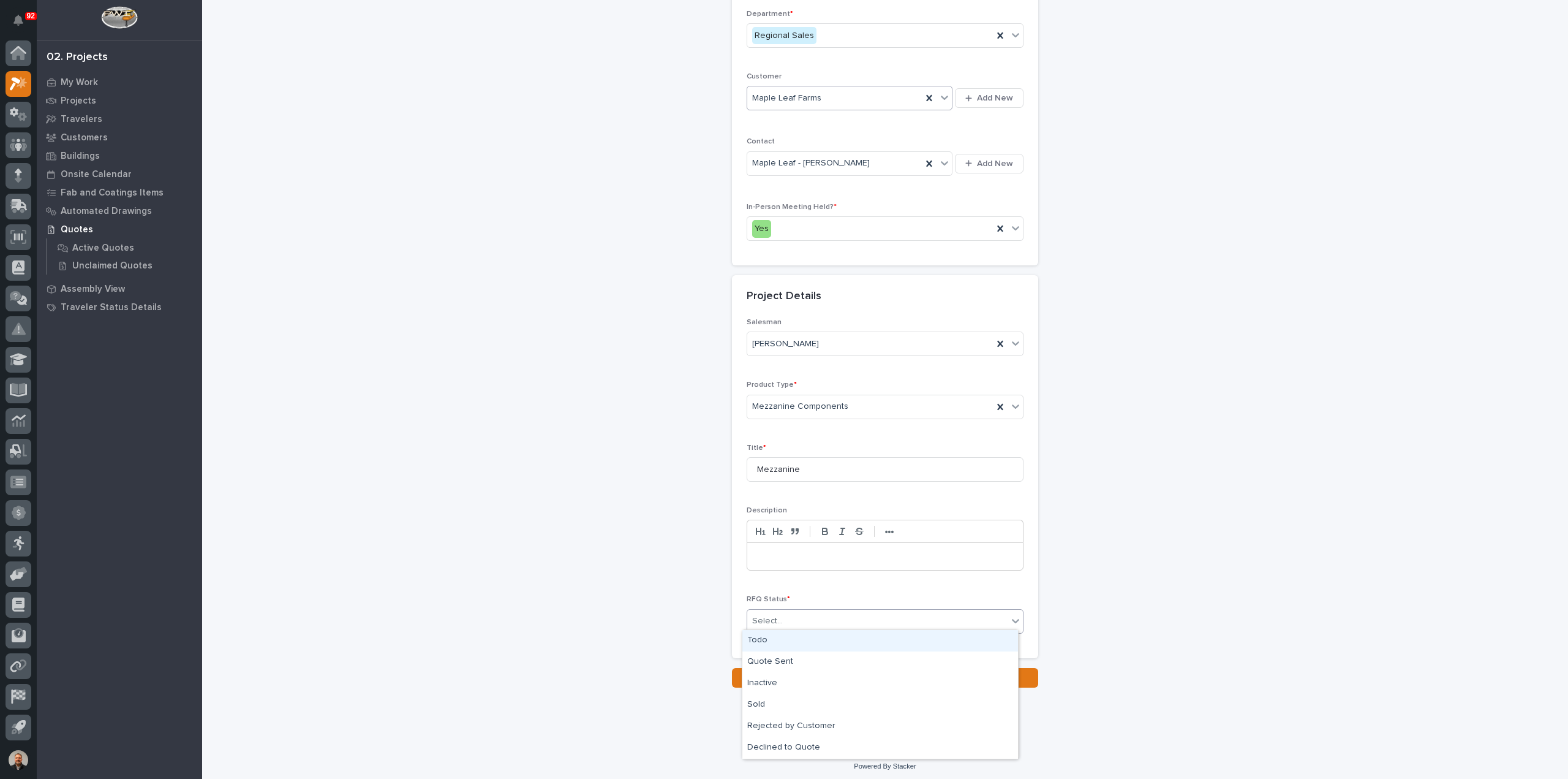
click at [801, 619] on div "Select..." at bounding box center [877, 620] width 260 height 20
click at [776, 642] on div "Todo" at bounding box center [880, 640] width 276 height 21
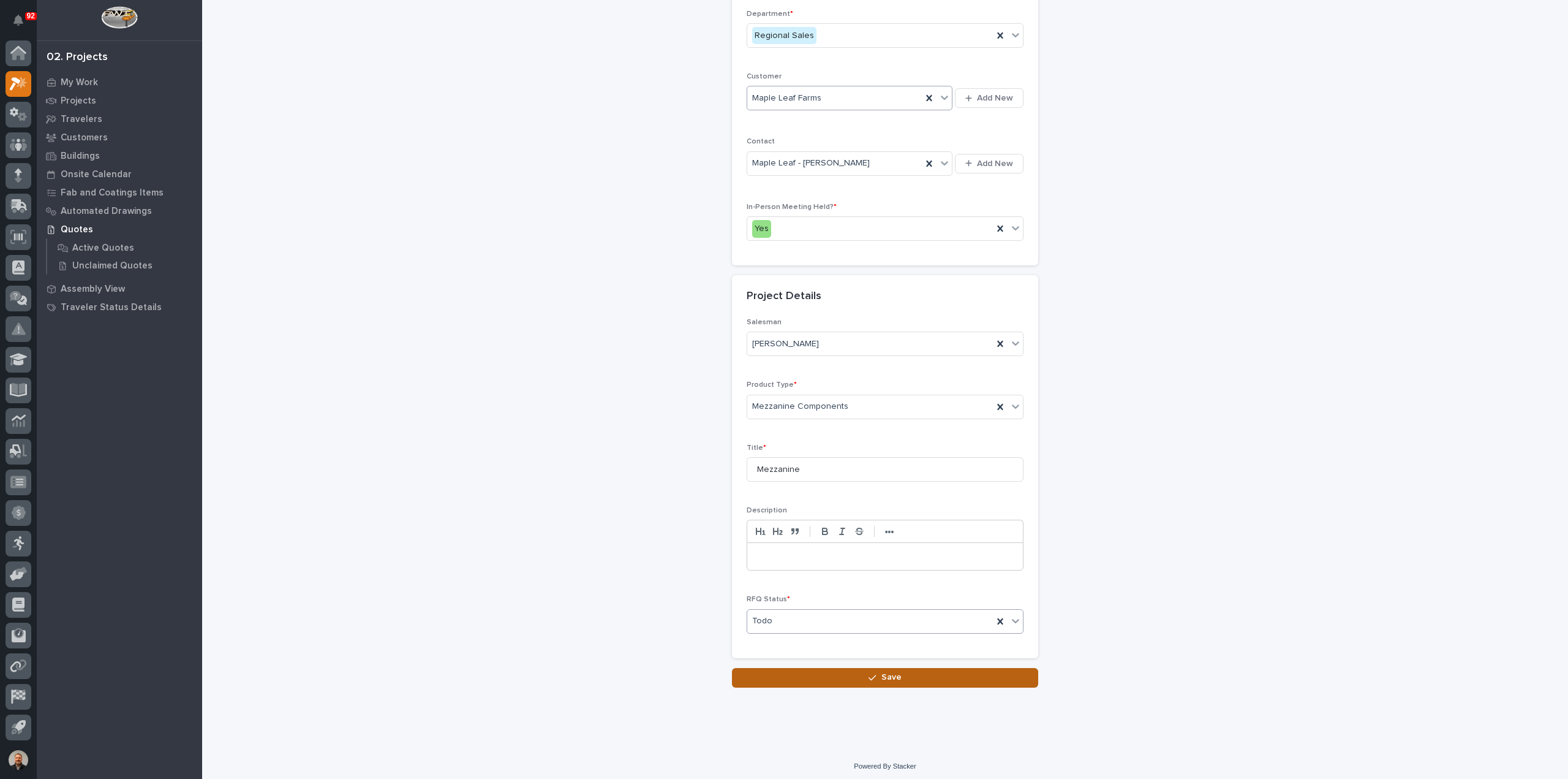
click at [883, 672] on span "Save" at bounding box center [891, 676] width 20 height 11
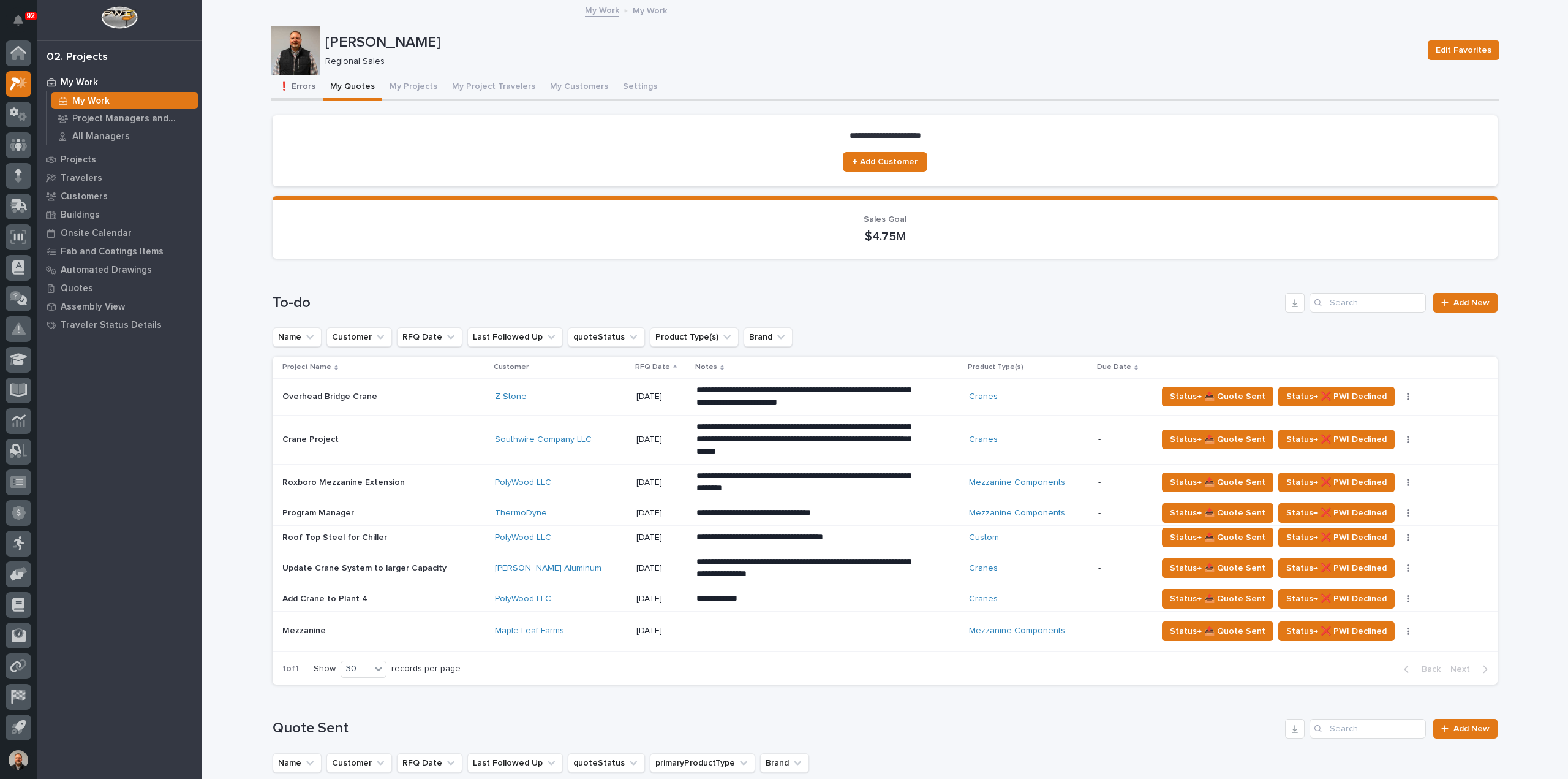
click at [302, 84] on button "❗ Errors" at bounding box center [297, 88] width 52 height 26
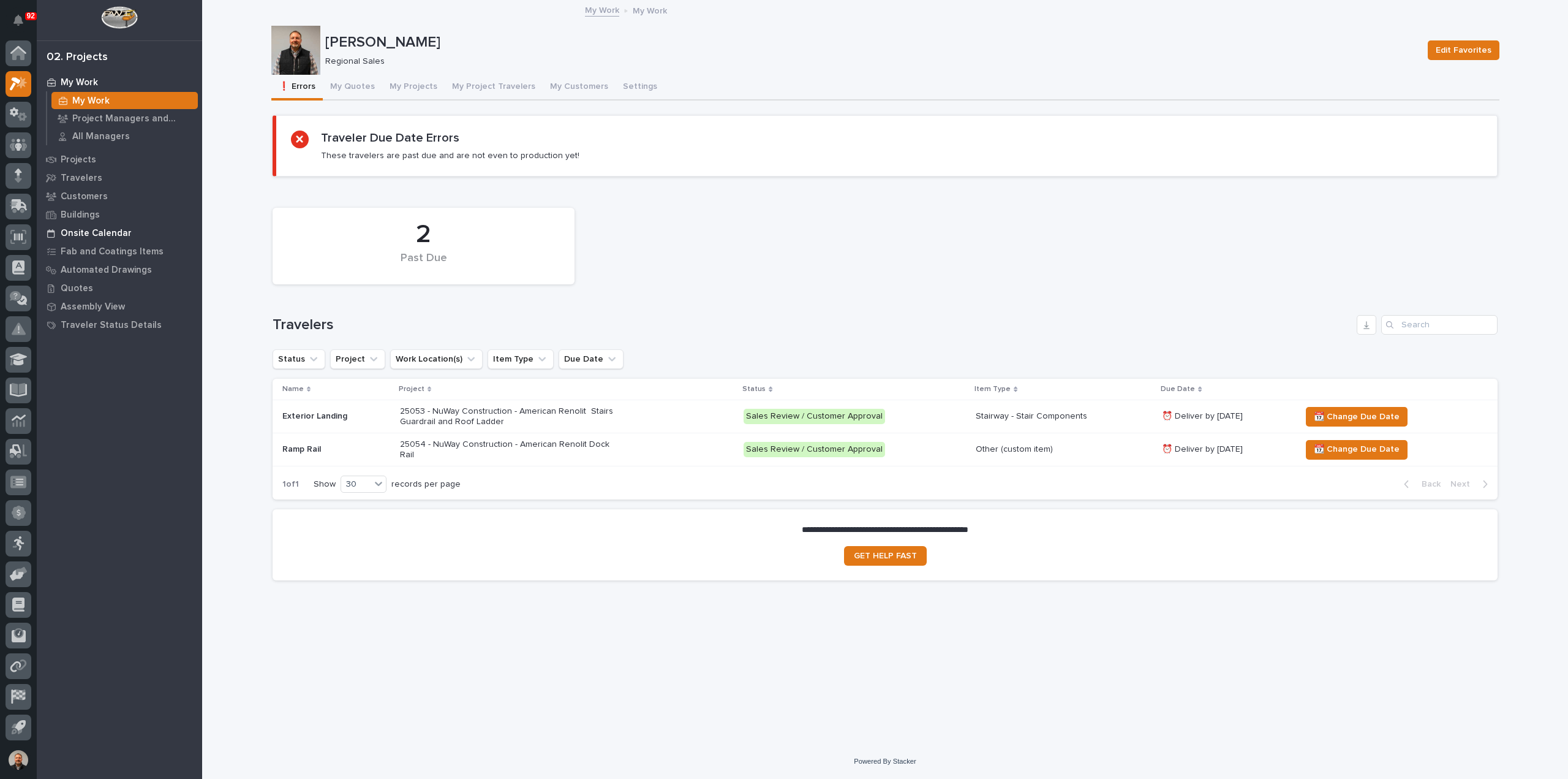
click at [98, 232] on p "Onsite Calendar" at bounding box center [96, 233] width 71 height 11
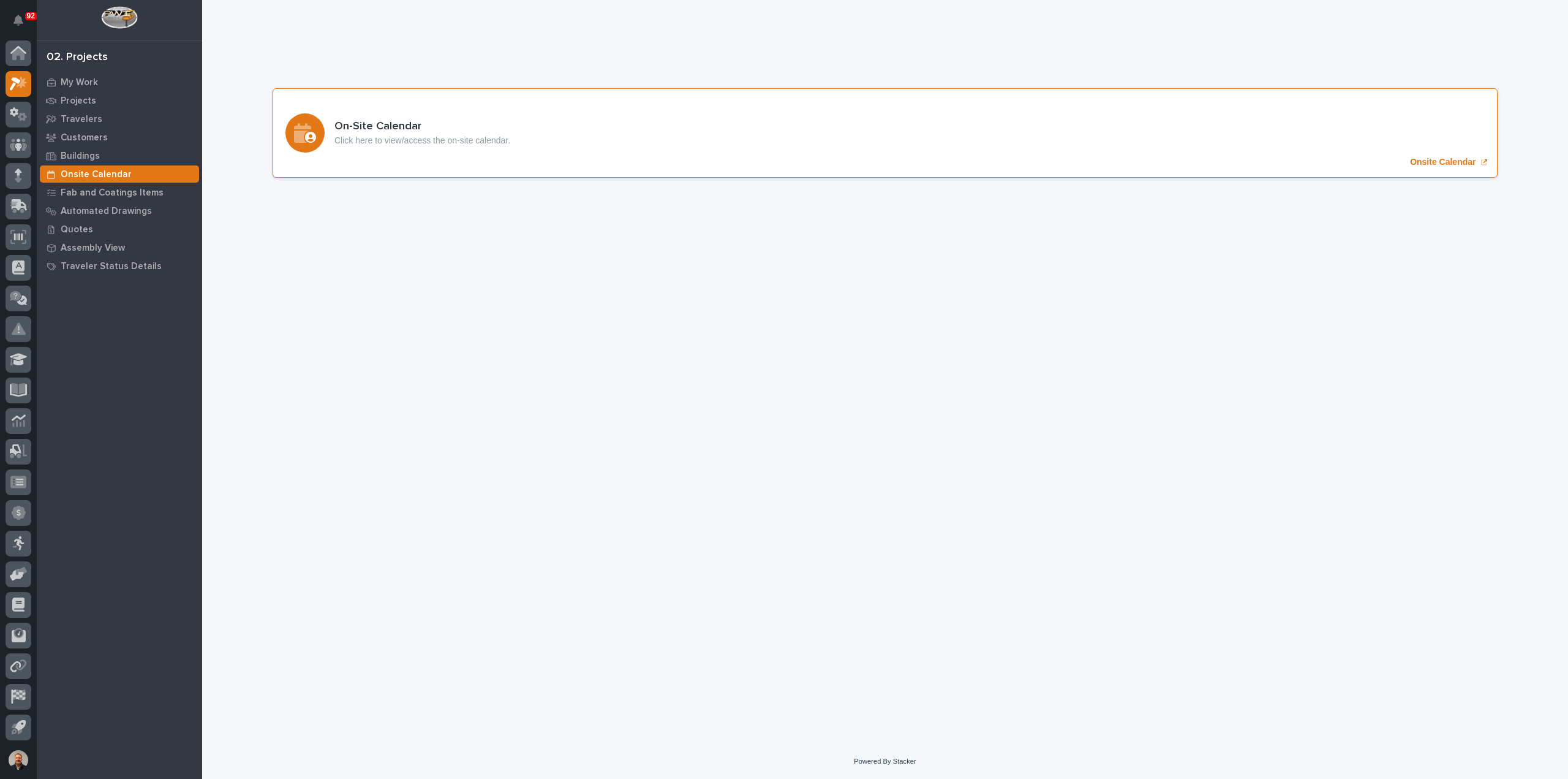
click at [1418, 160] on p "Onsite Calendar" at bounding box center [1443, 162] width 66 height 10
click at [86, 80] on p "My Work" at bounding box center [79, 83] width 37 height 11
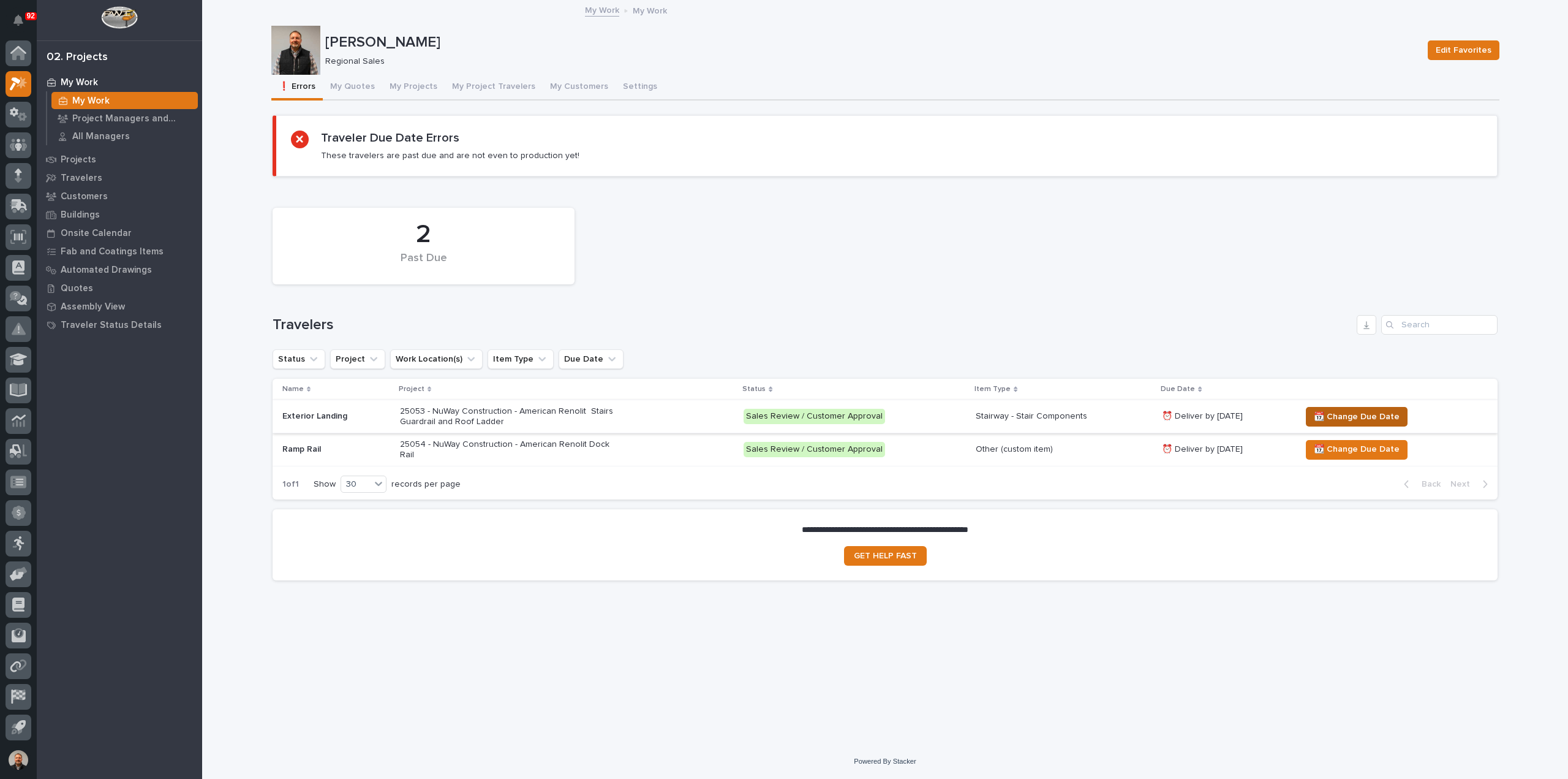
click at [1356, 417] on span "📆 Change Due Date" at bounding box center [1357, 417] width 86 height 15
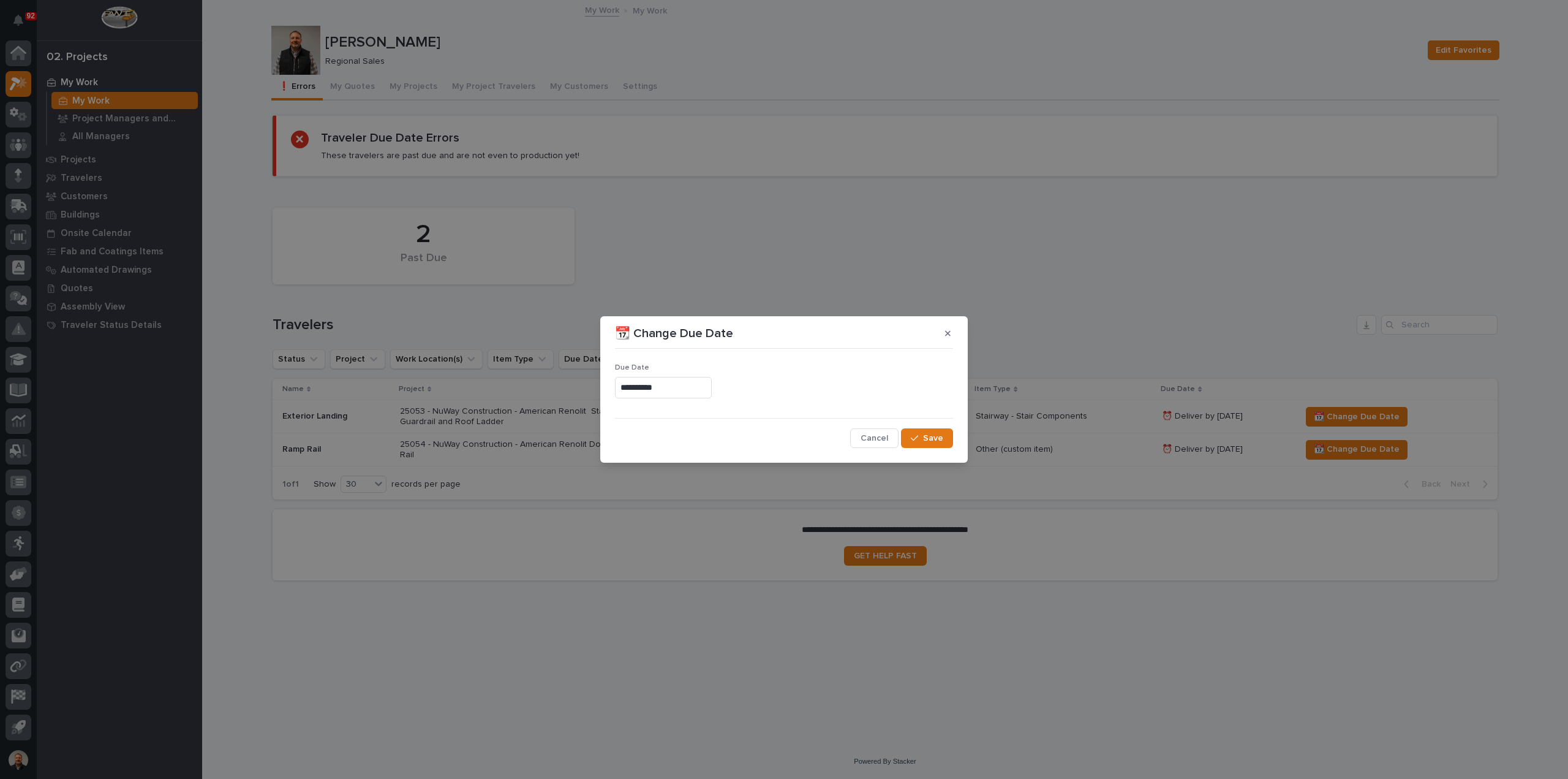
click at [664, 381] on input "**********" at bounding box center [663, 387] width 97 height 21
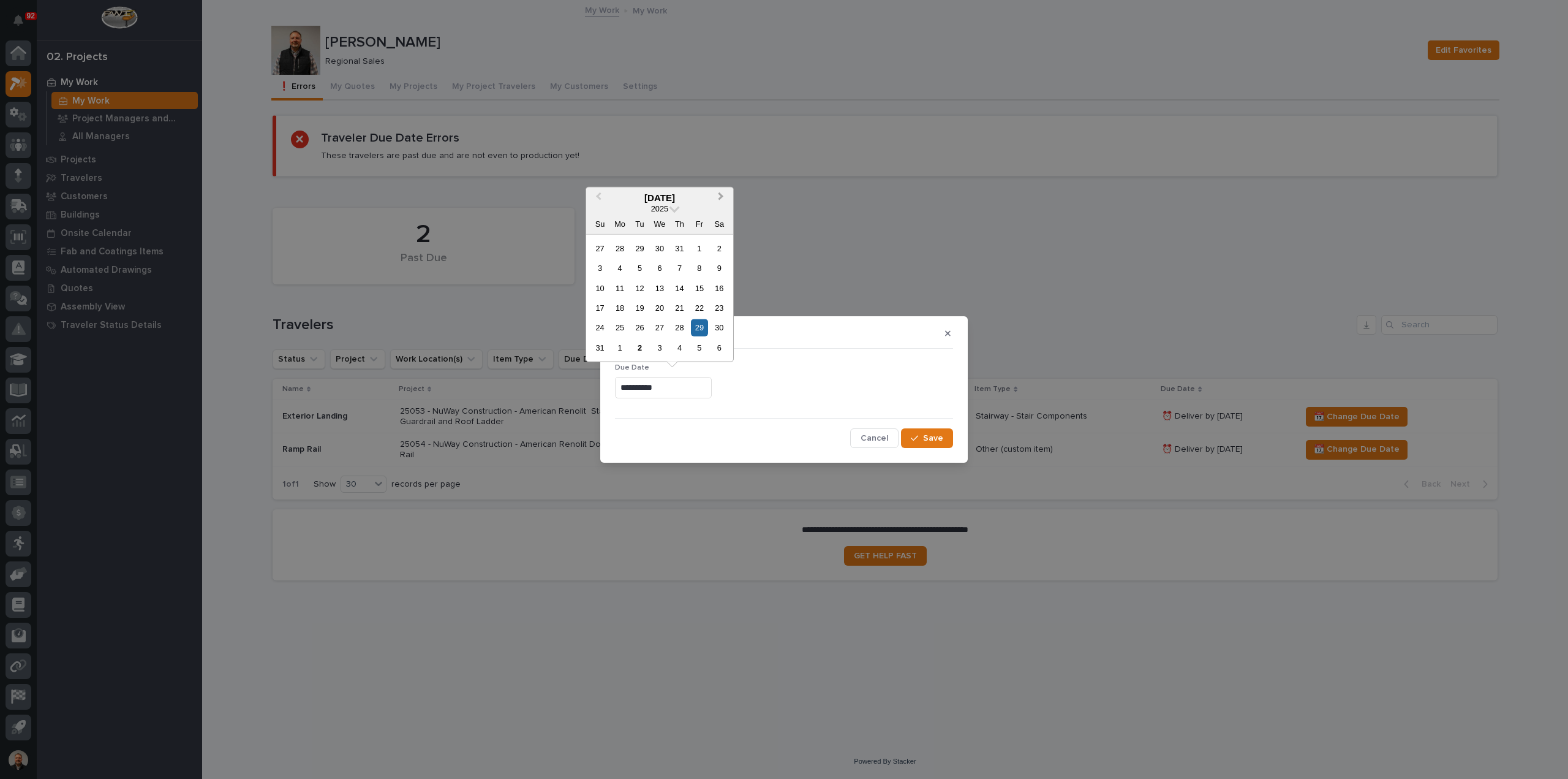
click at [724, 195] on button "Next Month" at bounding box center [722, 198] width 19 height 19
click at [700, 246] on div "3" at bounding box center [700, 248] width 17 height 17
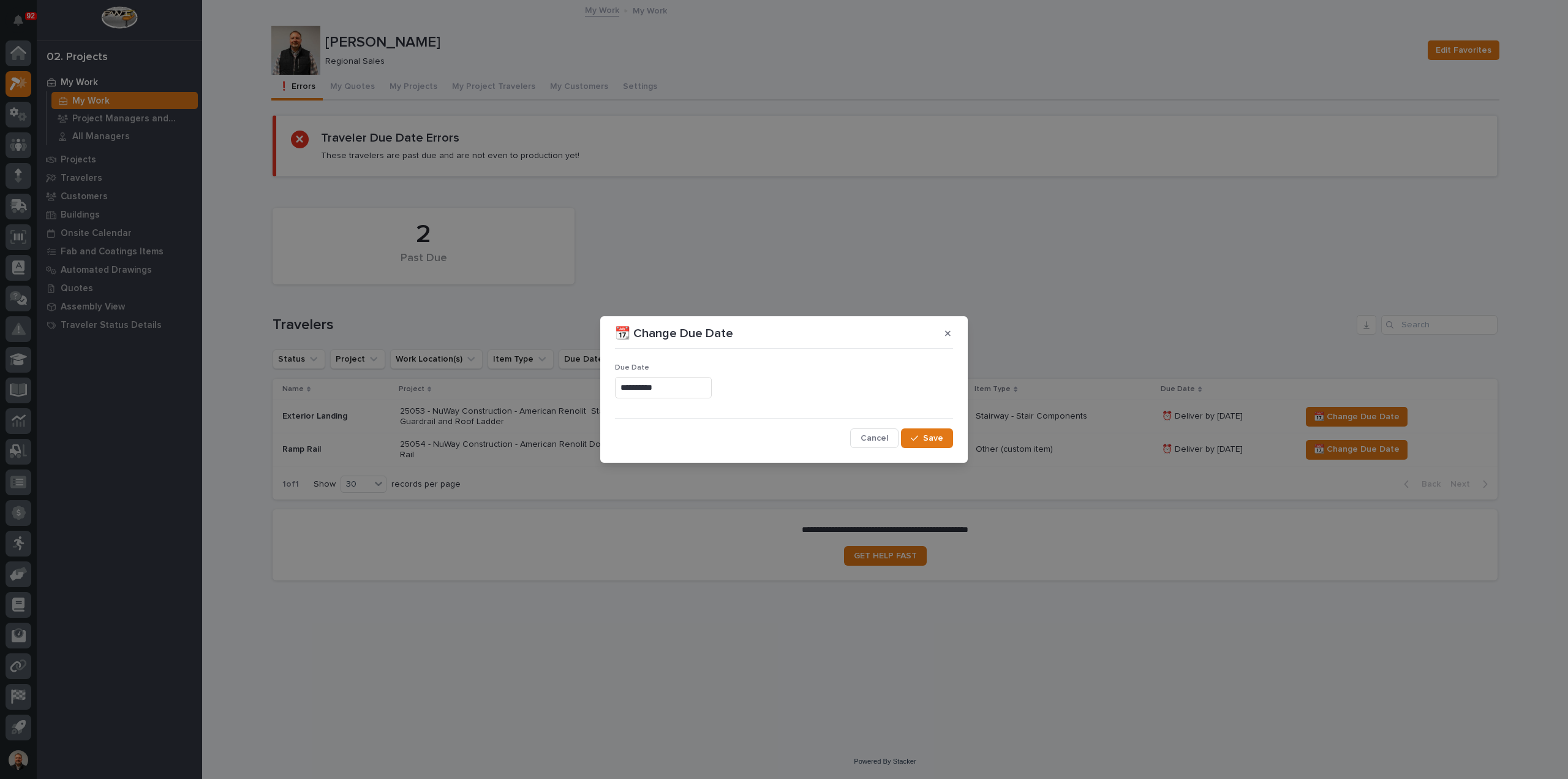
type input "**********"
click at [930, 435] on span "Save" at bounding box center [933, 438] width 20 height 11
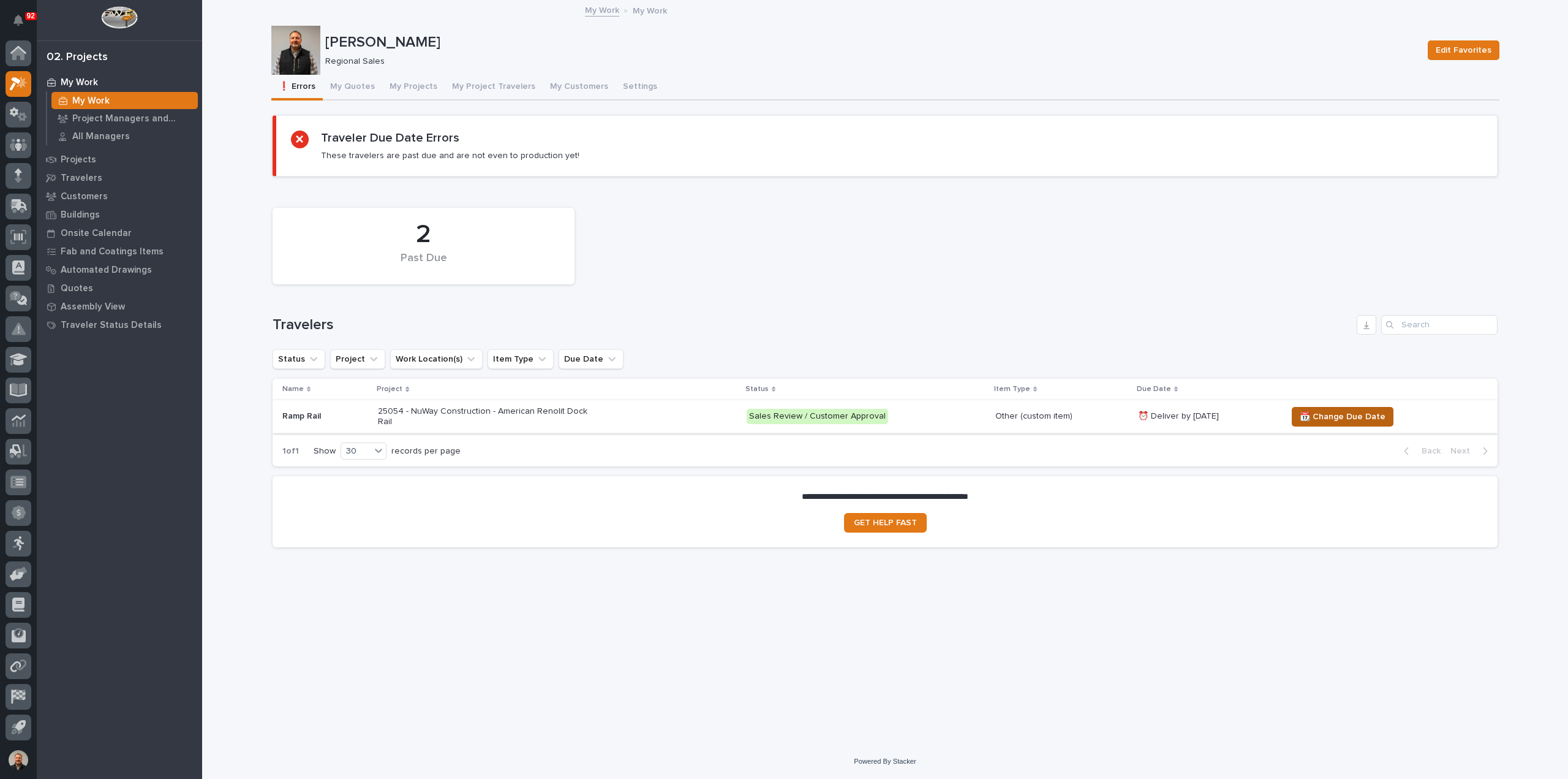
click at [1363, 415] on span "📆 Change Due Date" at bounding box center [1342, 417] width 86 height 15
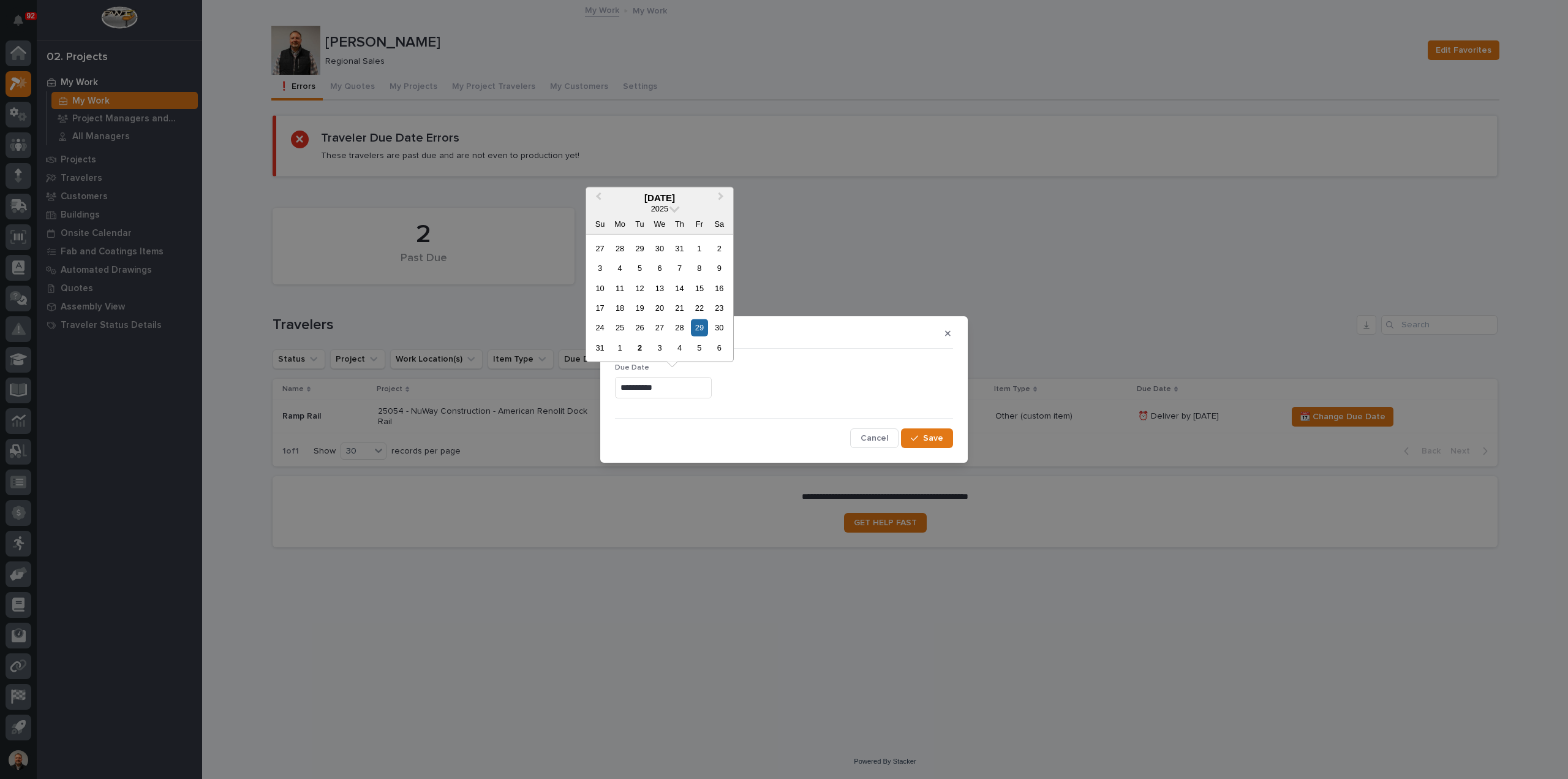
click at [684, 394] on input "**********" at bounding box center [663, 387] width 97 height 21
click at [724, 199] on button "Next Month" at bounding box center [722, 198] width 19 height 19
click at [701, 330] on div "3" at bounding box center [700, 328] width 17 height 17
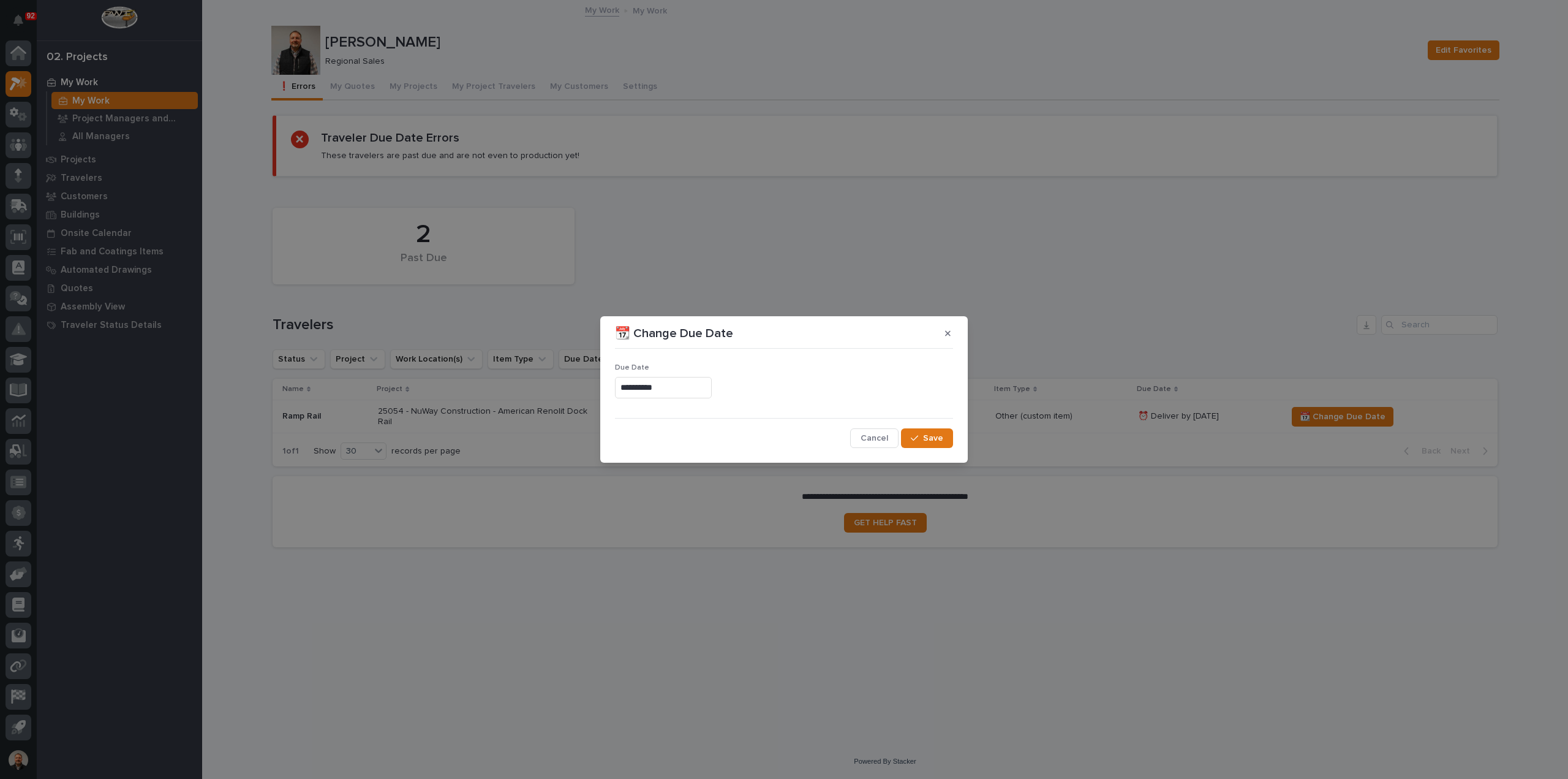
type input "**********"
click at [937, 435] on span "Save" at bounding box center [933, 438] width 20 height 11
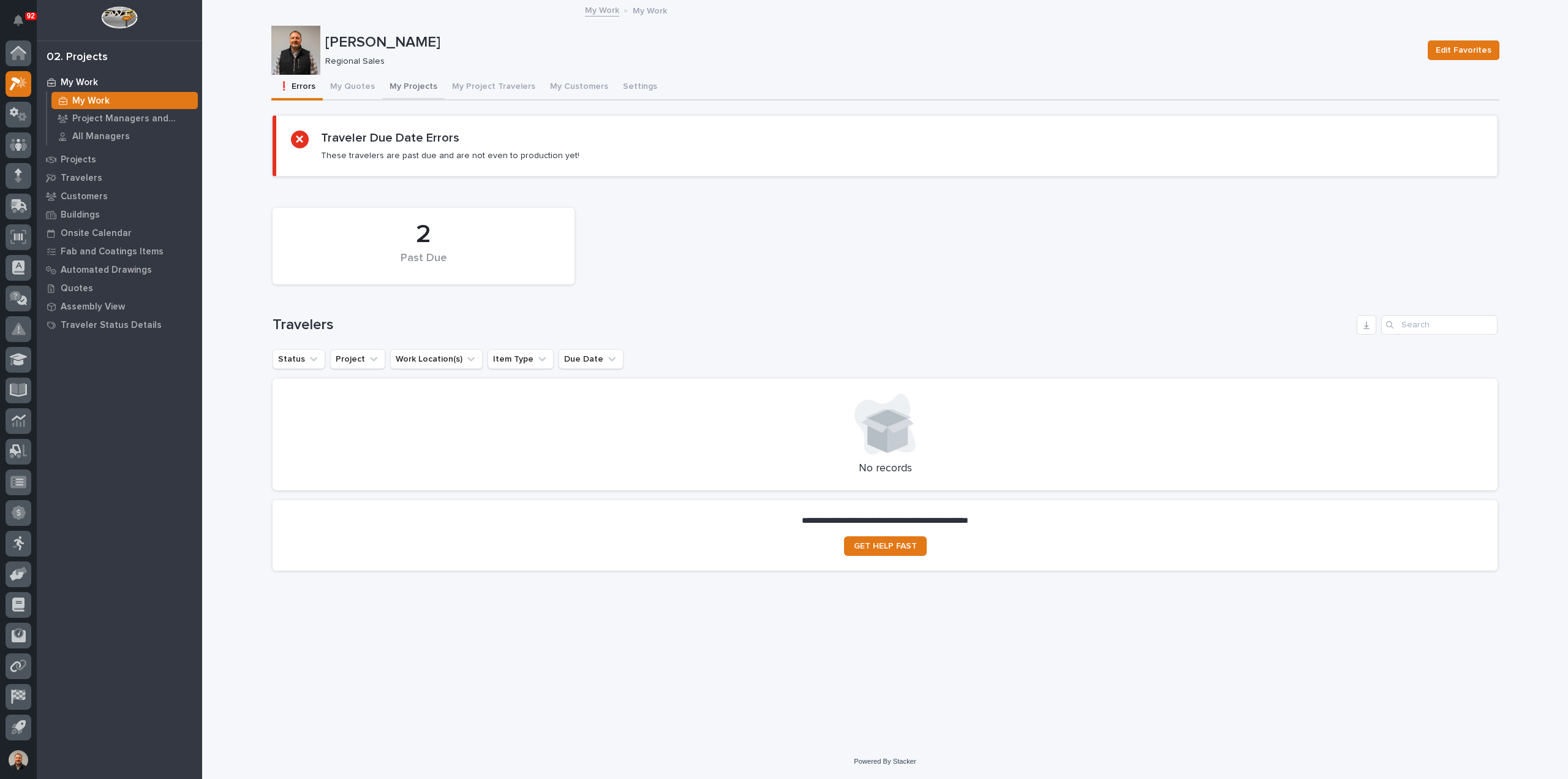
click at [382, 86] on button "My Projects" at bounding box center [413, 88] width 63 height 26
